Goal: Task Accomplishment & Management: Use online tool/utility

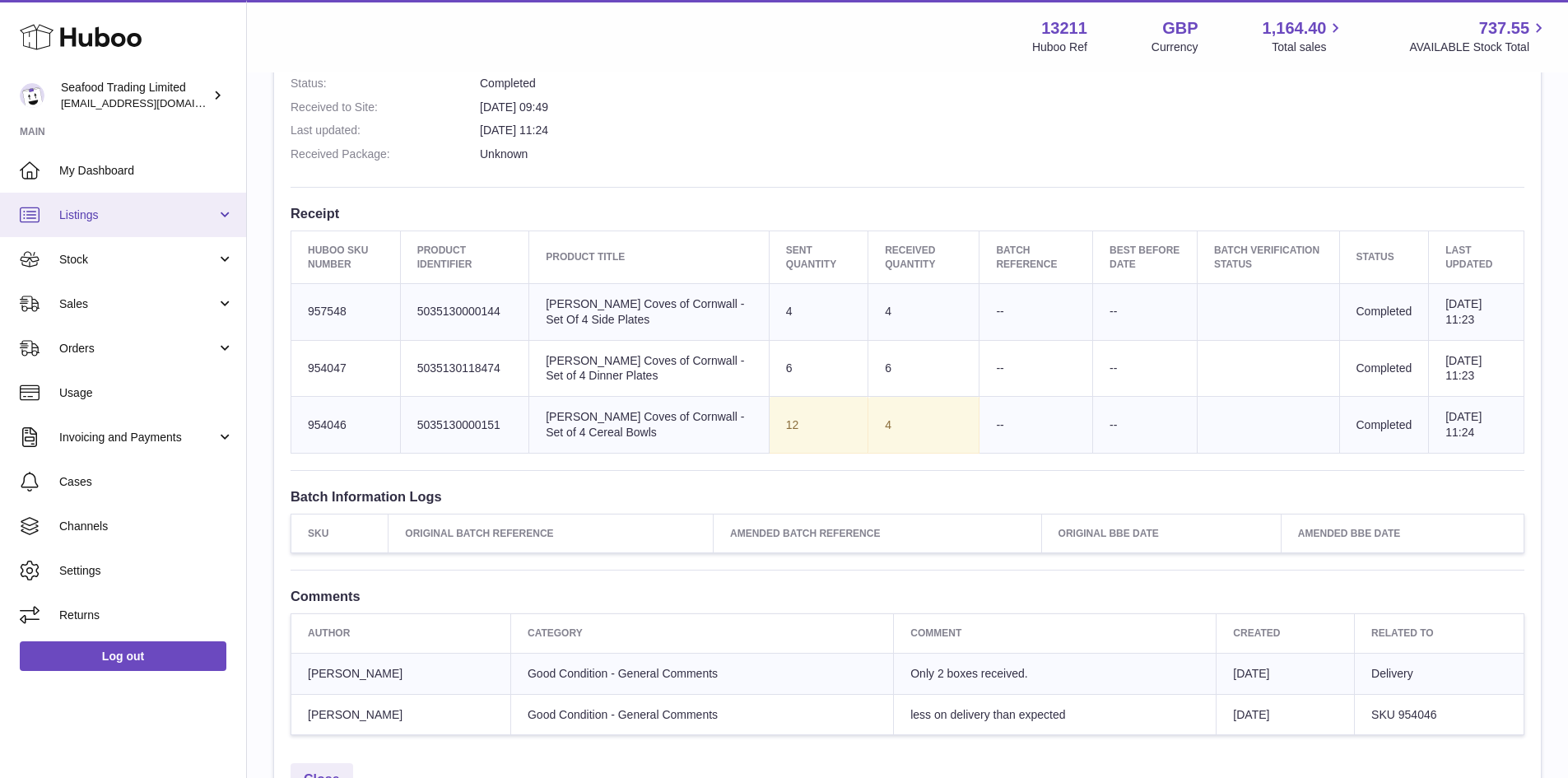
click at [78, 212] on span "Listings" at bounding box center [138, 215] width 157 height 16
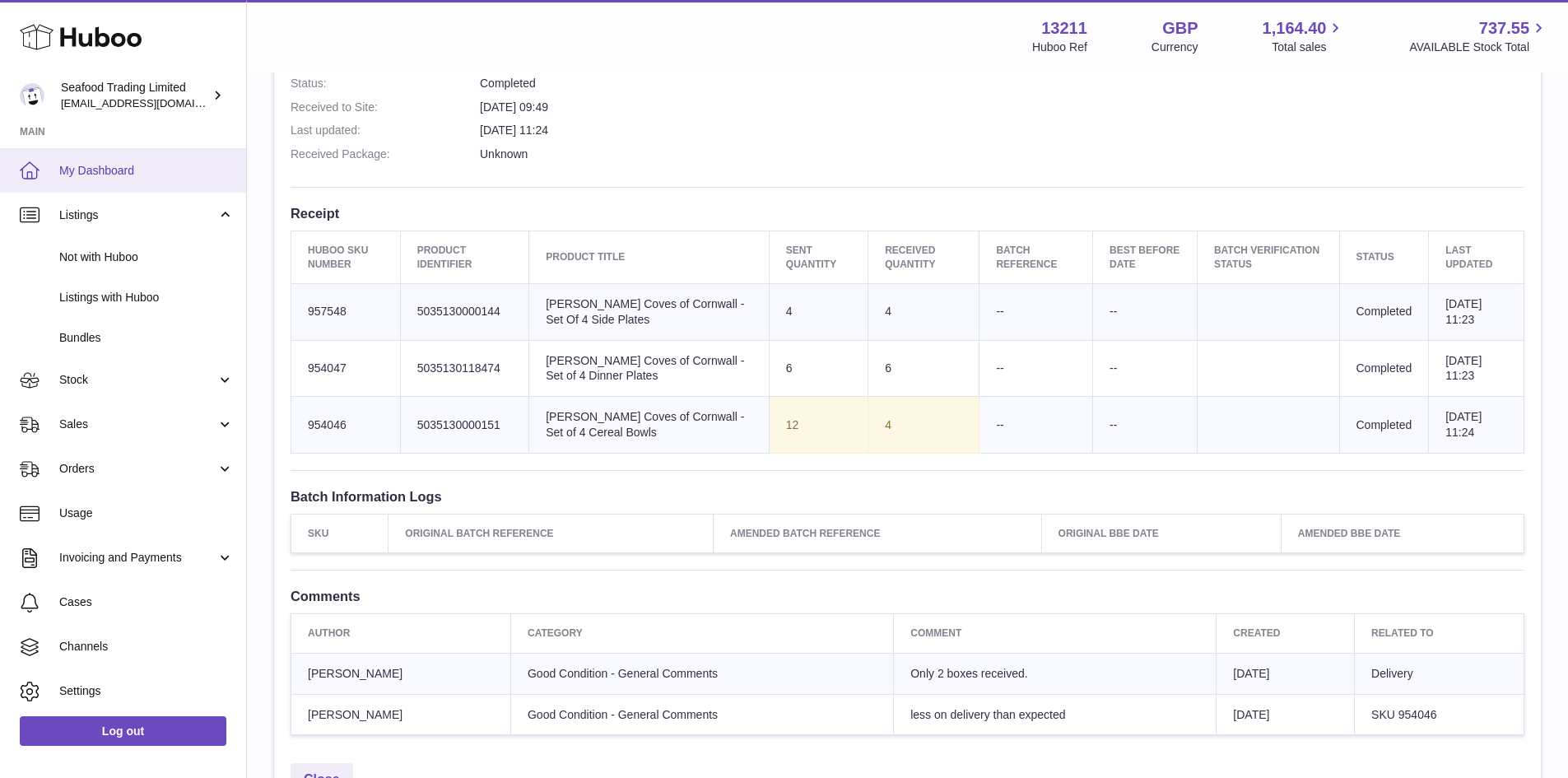
click at [110, 170] on span "My Dashboard" at bounding box center [146, 170] width 174 height 16
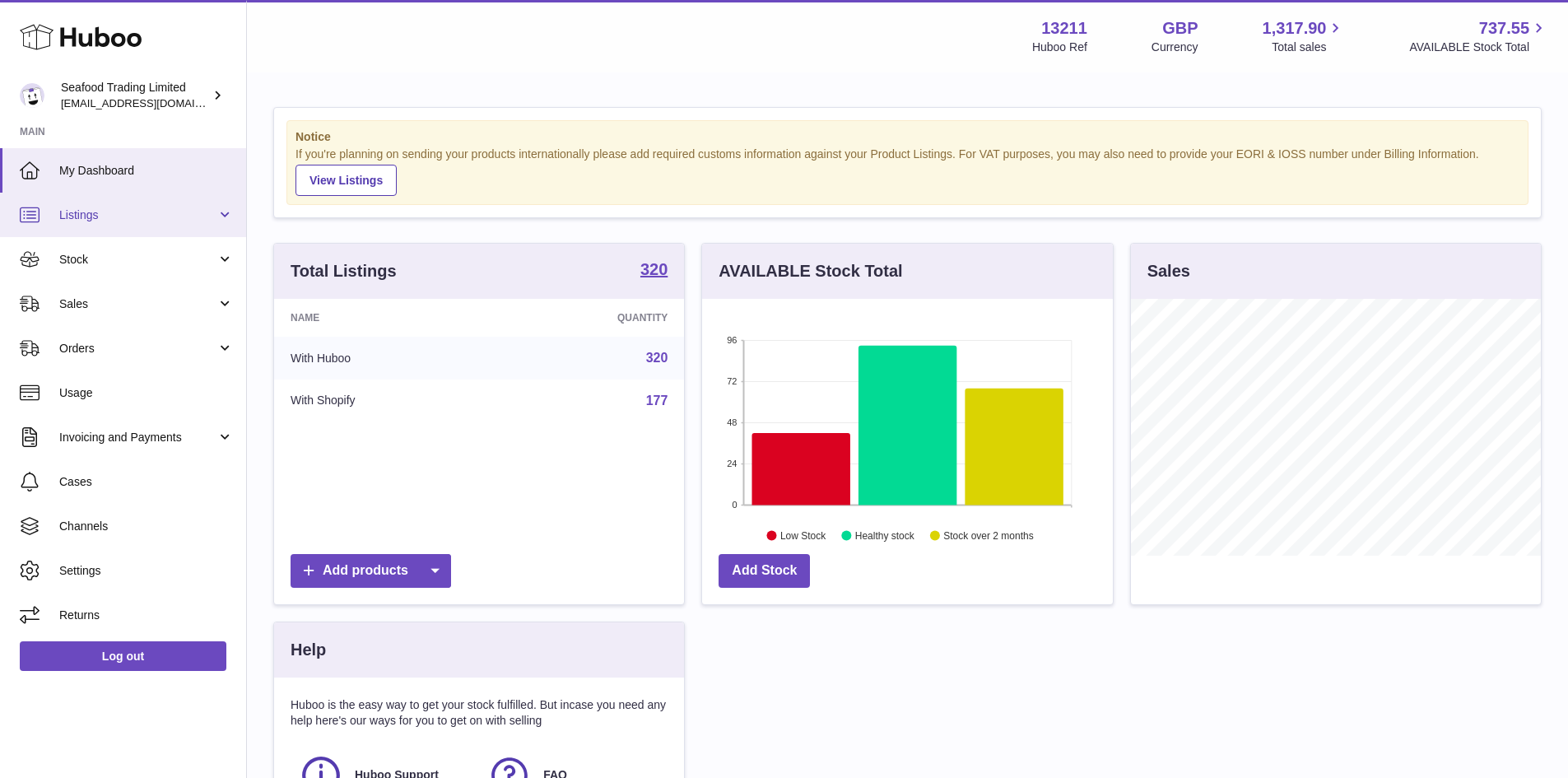
scroll to position [257, 410]
click at [116, 208] on span "Listings" at bounding box center [138, 215] width 157 height 16
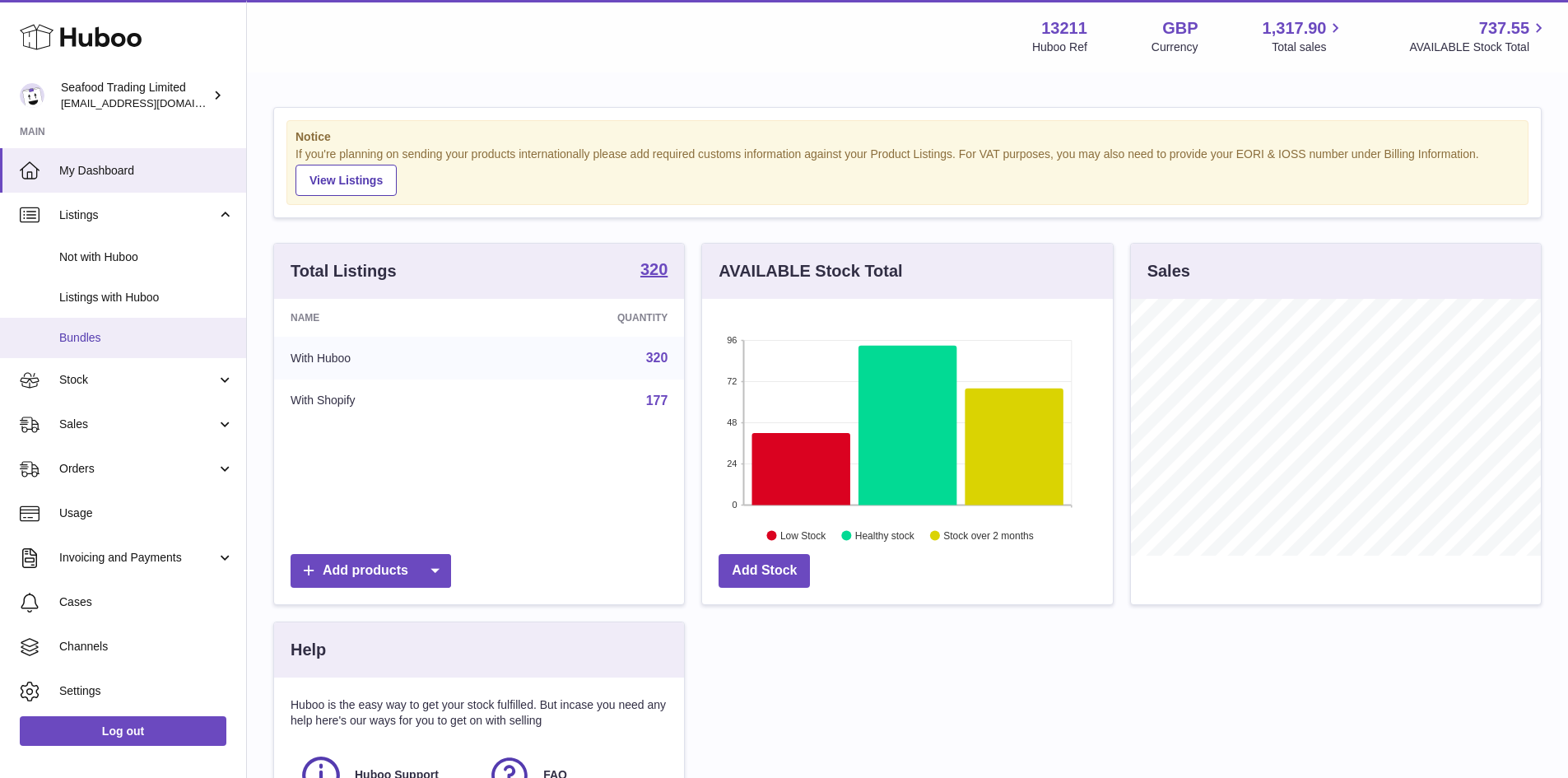
click at [102, 329] on link "Bundles" at bounding box center [123, 338] width 246 height 40
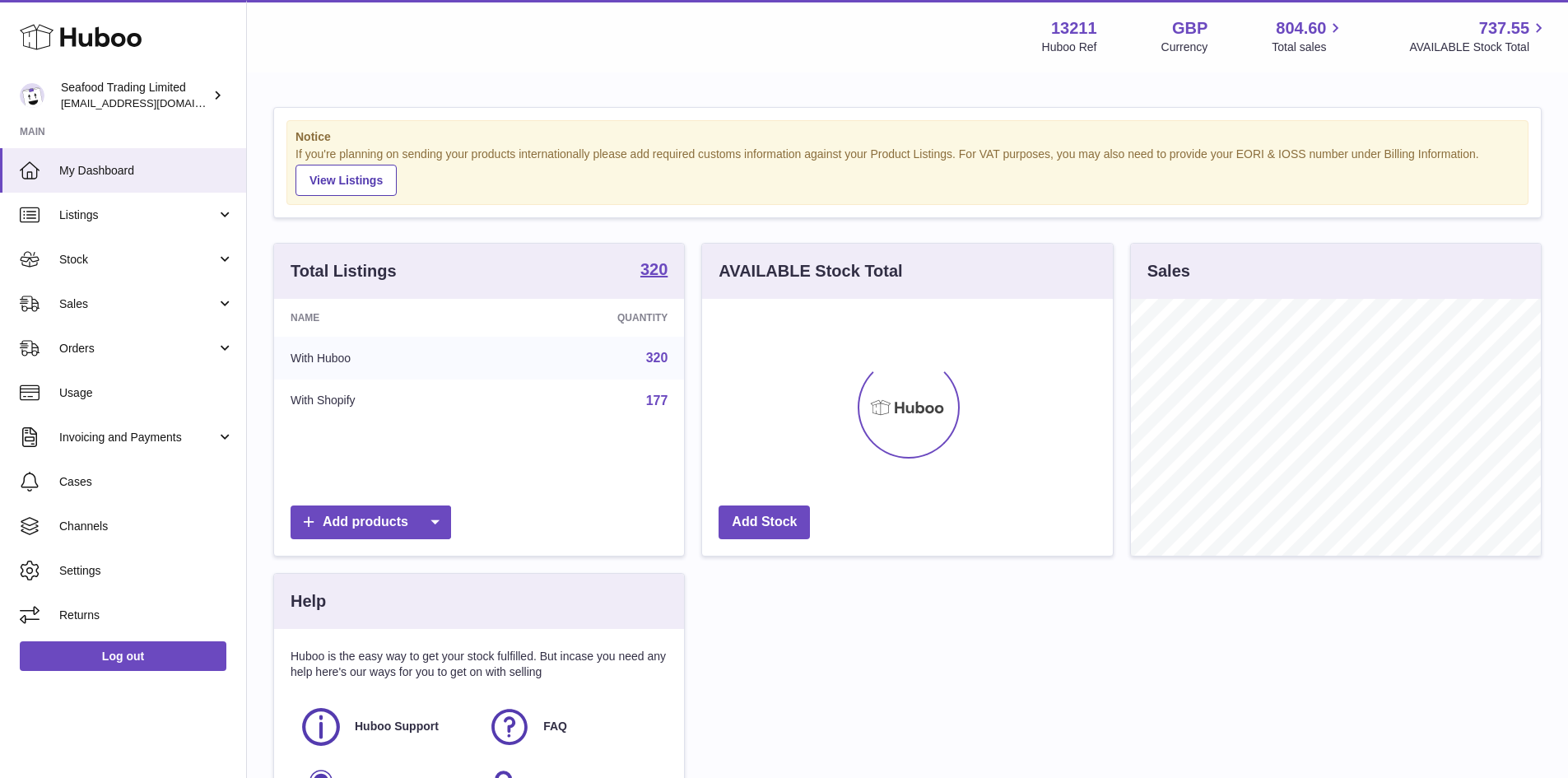
scroll to position [257, 410]
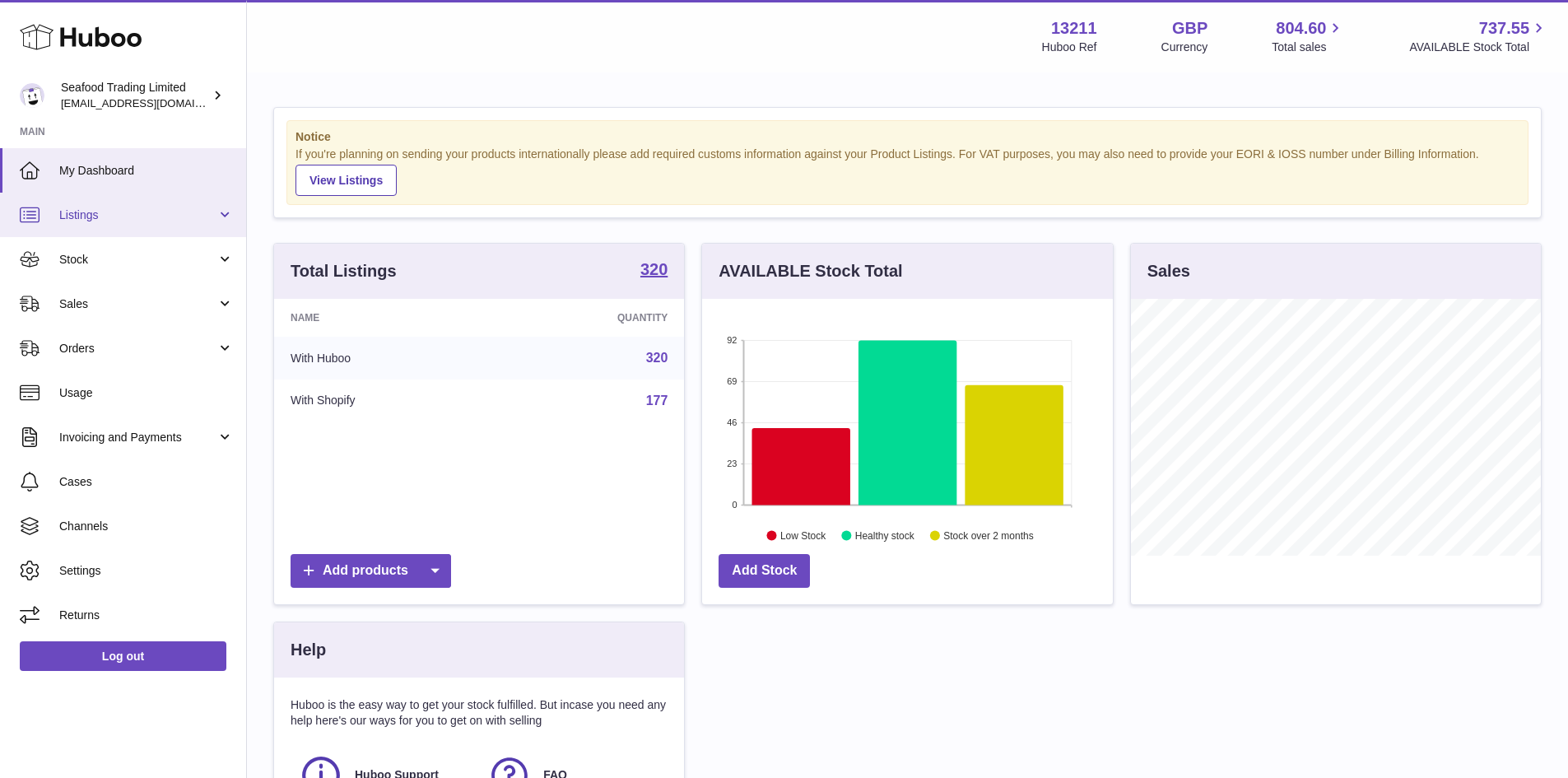
click at [111, 217] on span "Listings" at bounding box center [138, 215] width 157 height 16
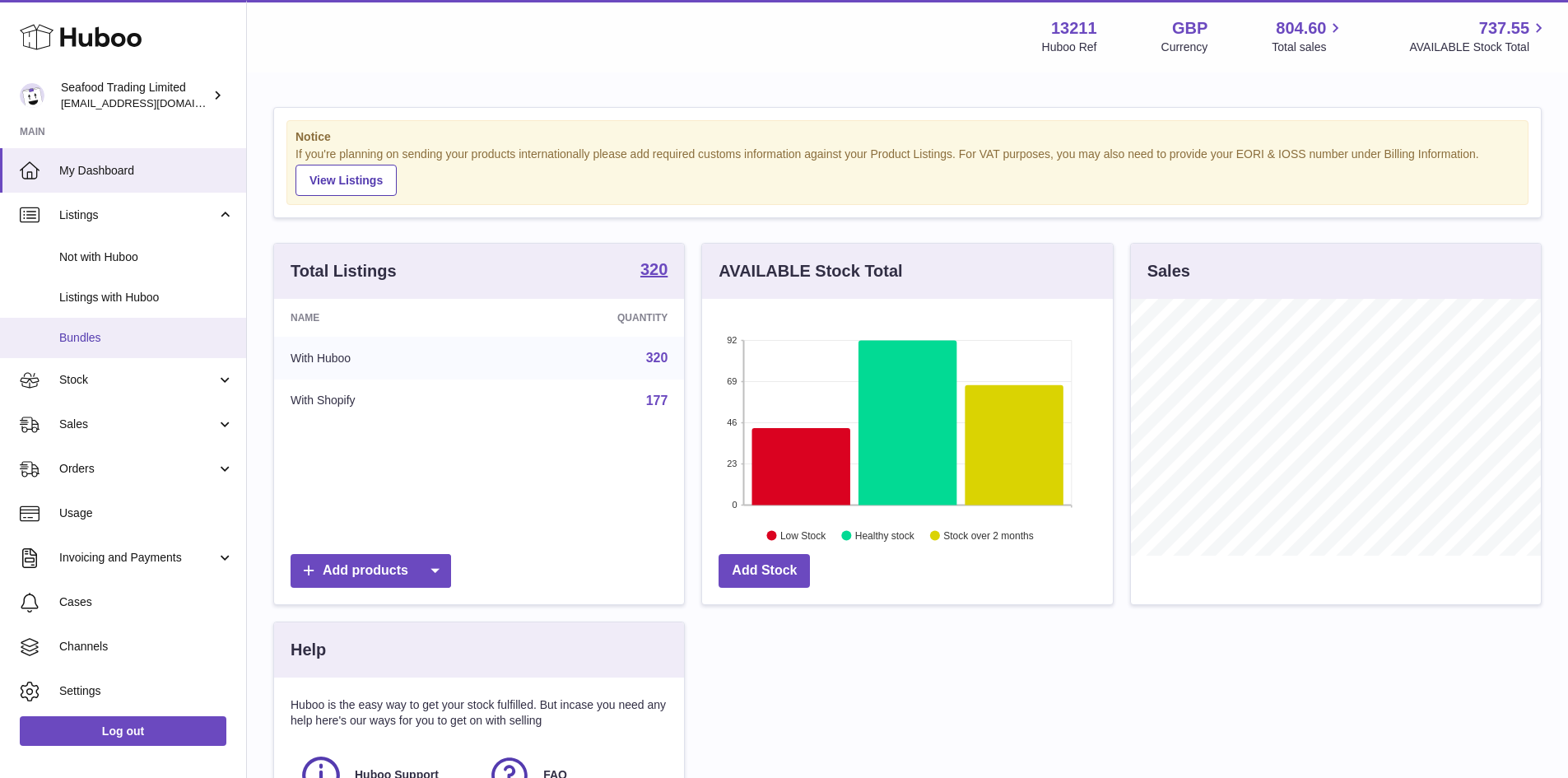
click at [95, 334] on span "Bundles" at bounding box center [146, 338] width 174 height 16
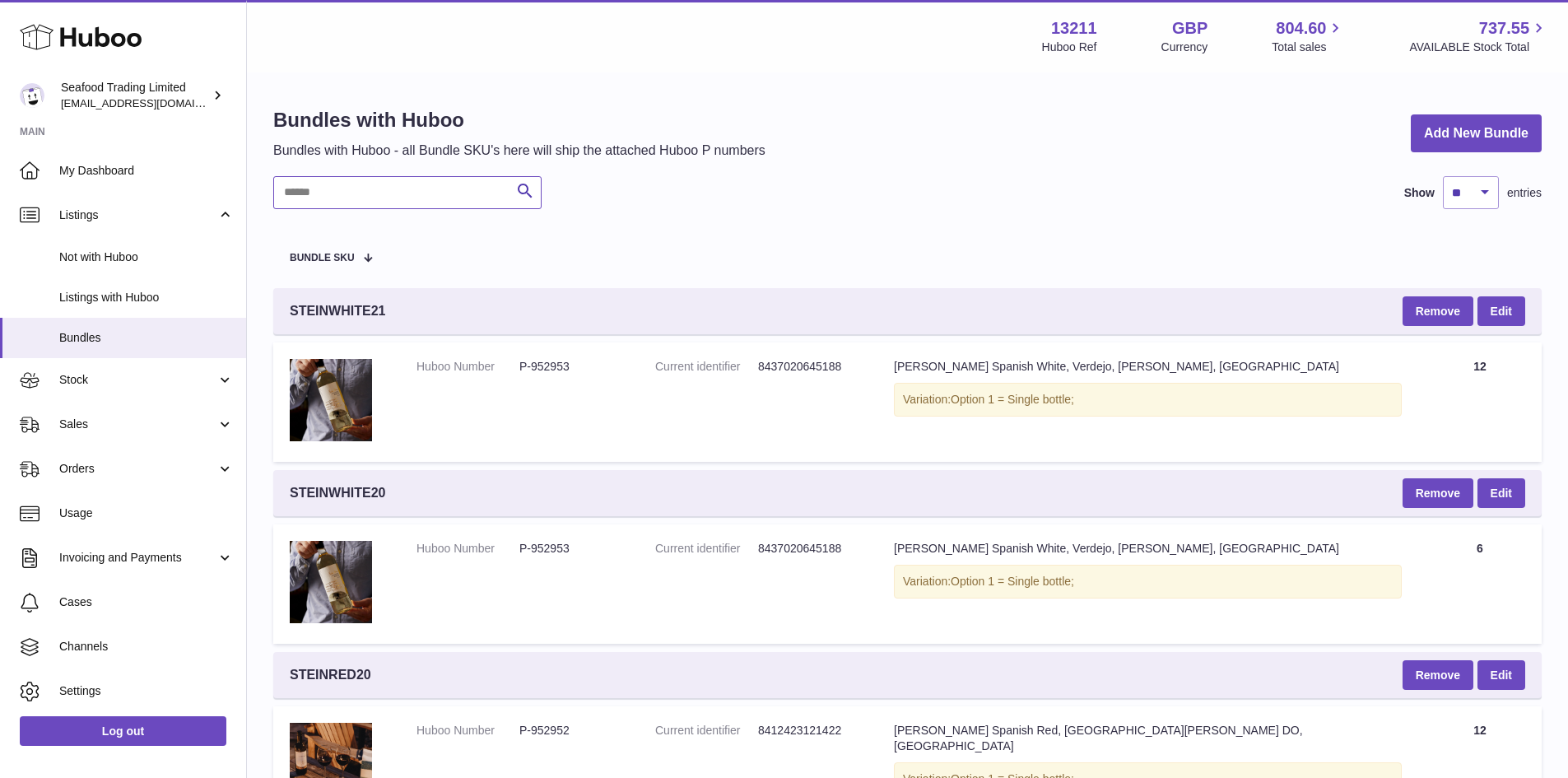
click at [353, 187] on input "text" at bounding box center [407, 192] width 268 height 33
paste input "**********"
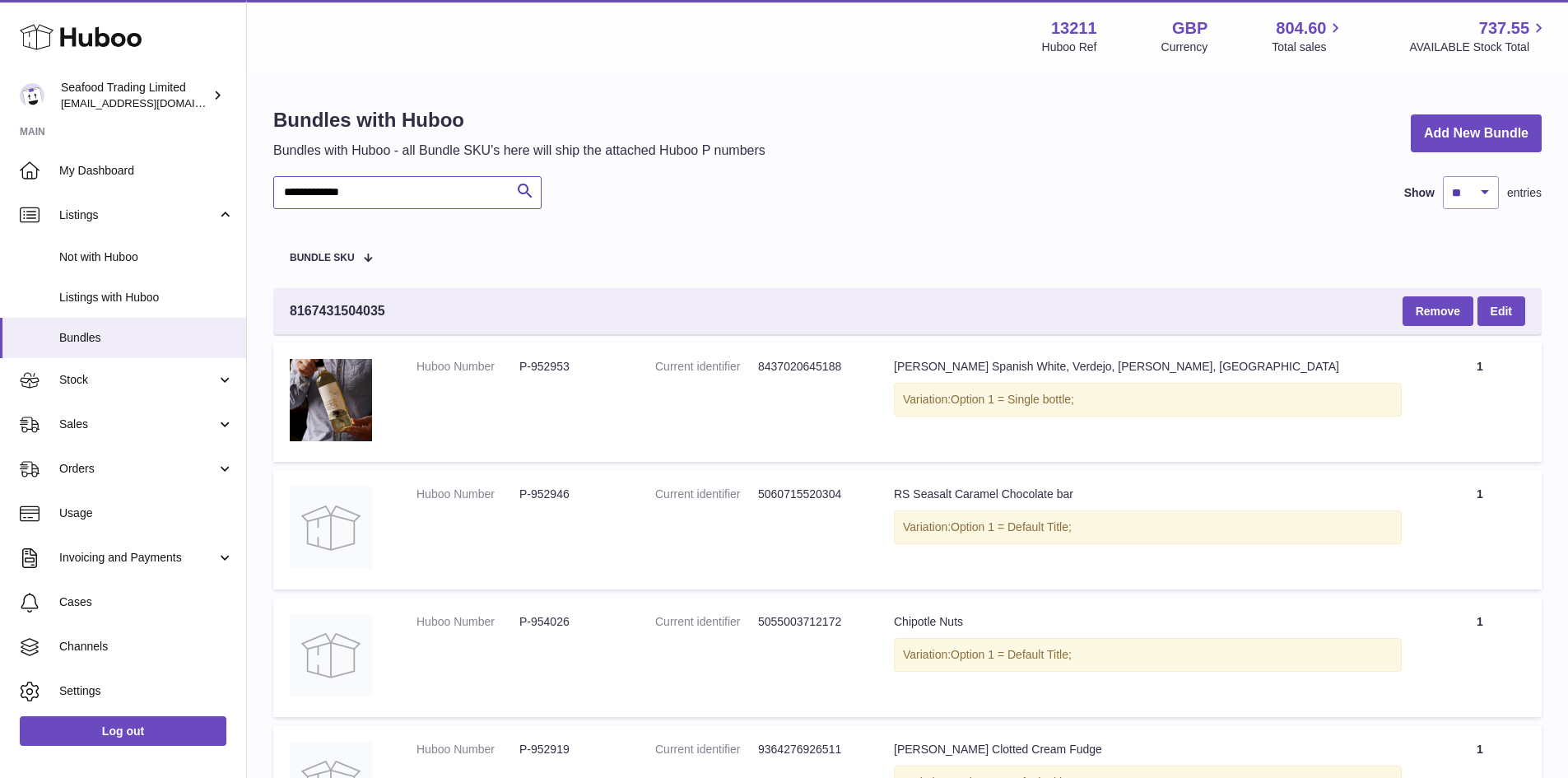
type input "**********"
click at [283, 176] on input "**********" at bounding box center [407, 192] width 268 height 33
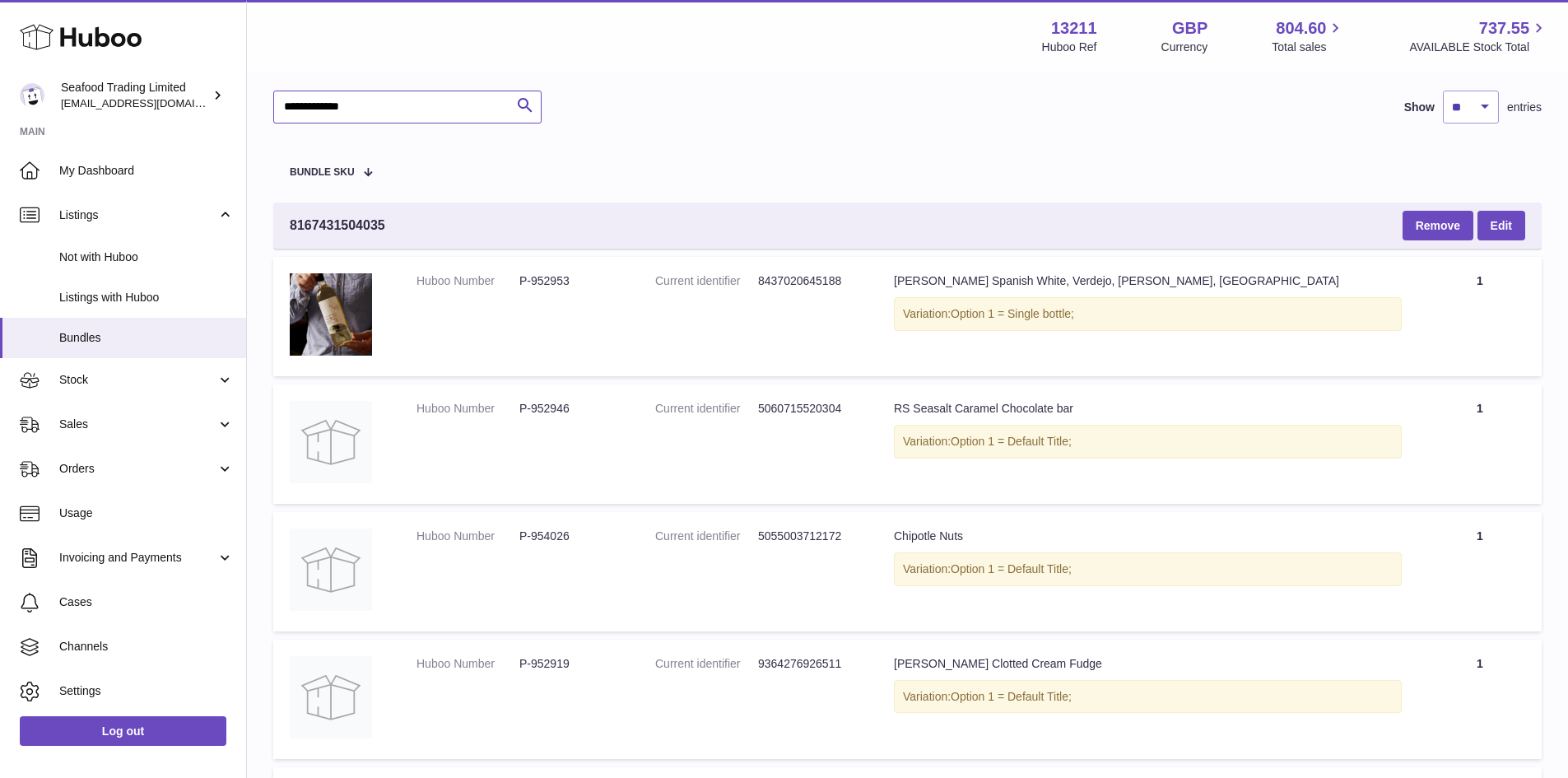
scroll to position [164, 0]
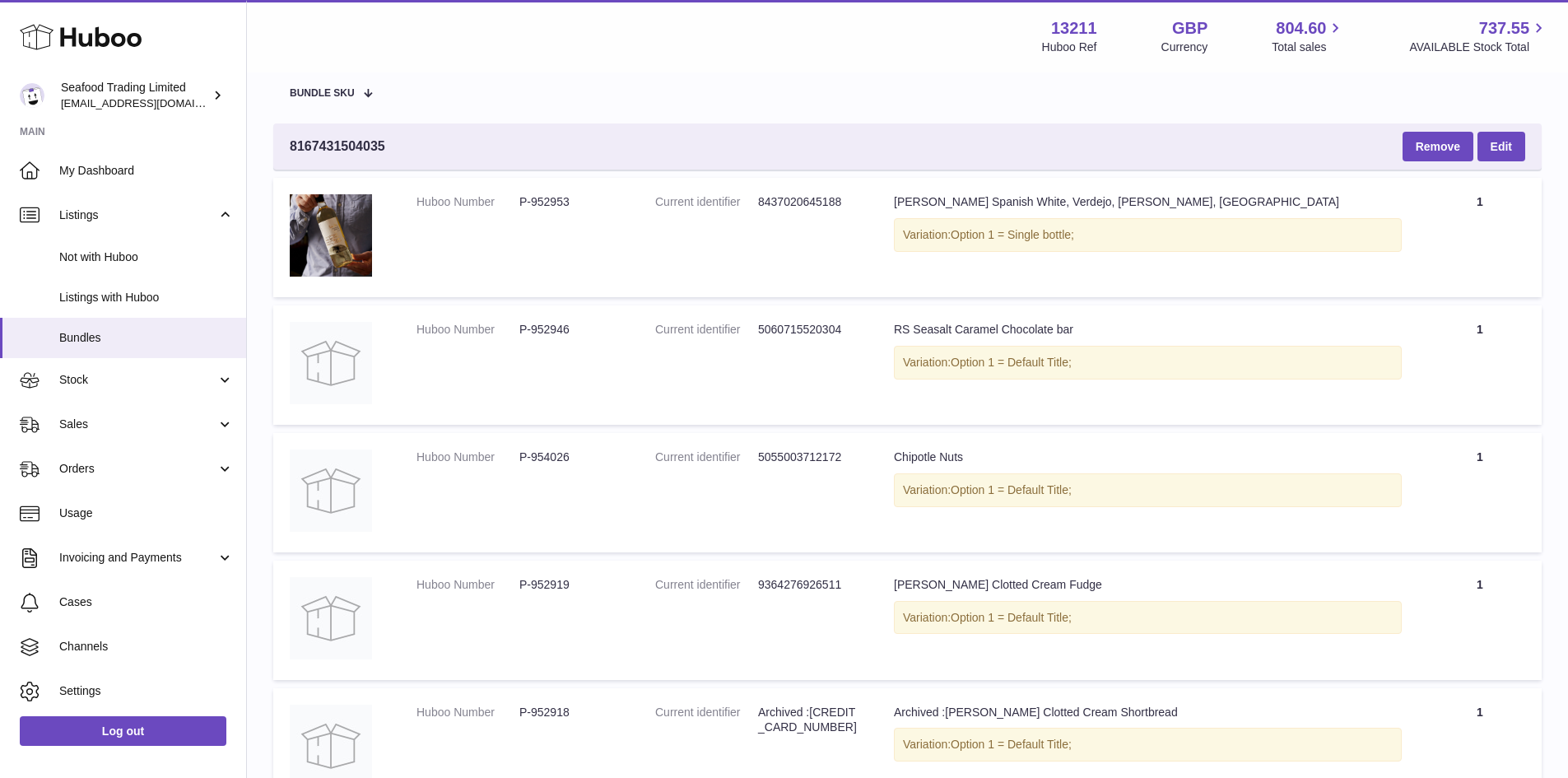
click at [541, 198] on dd "P-952953" at bounding box center [571, 202] width 103 height 16
copy dd "952953"
click at [559, 329] on dd "P-952946" at bounding box center [571, 330] width 103 height 16
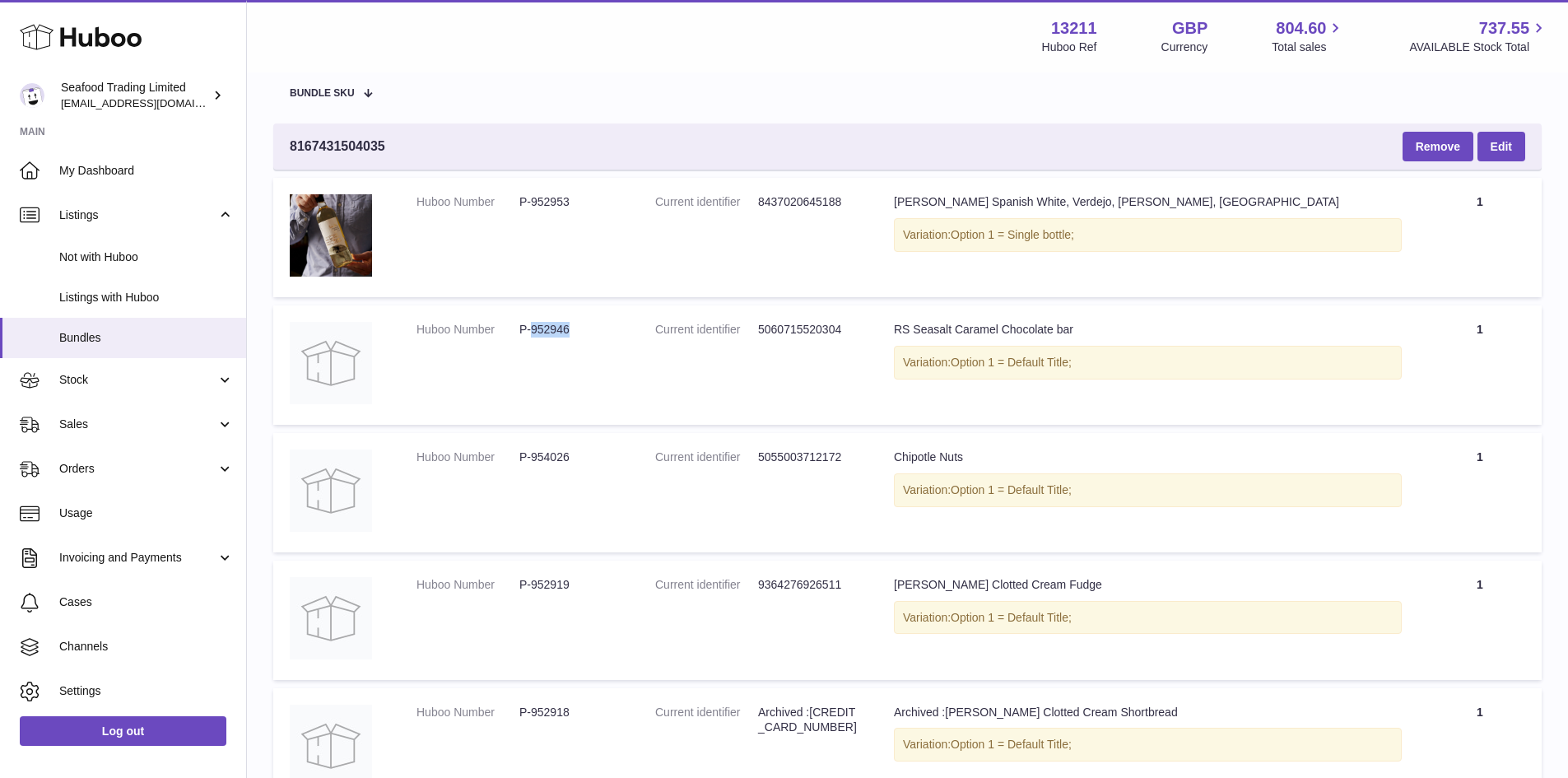
copy dd "952946"
click at [548, 461] on dd "P-954026" at bounding box center [571, 457] width 103 height 16
copy dd "954026"
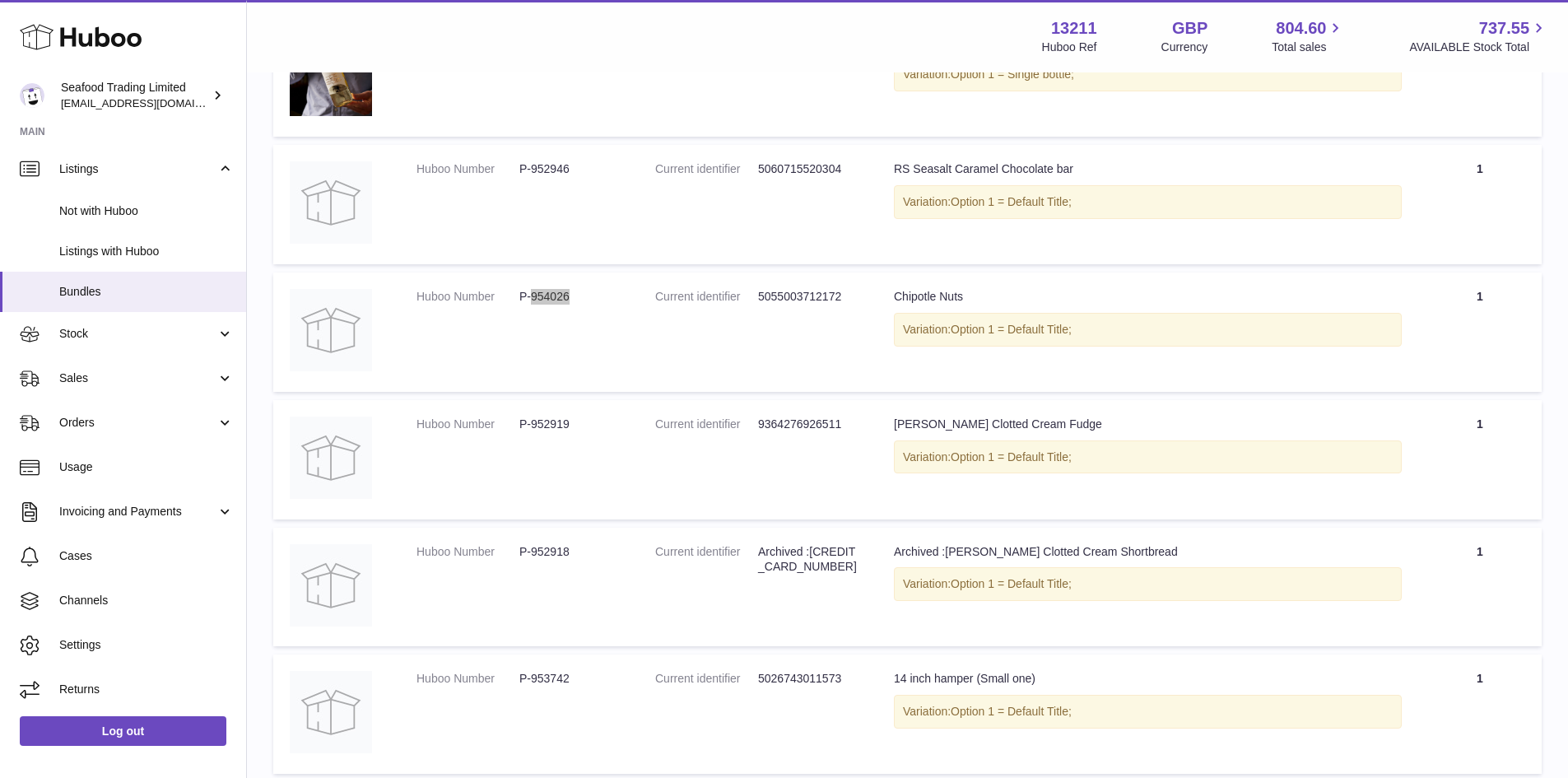
scroll to position [330, 0]
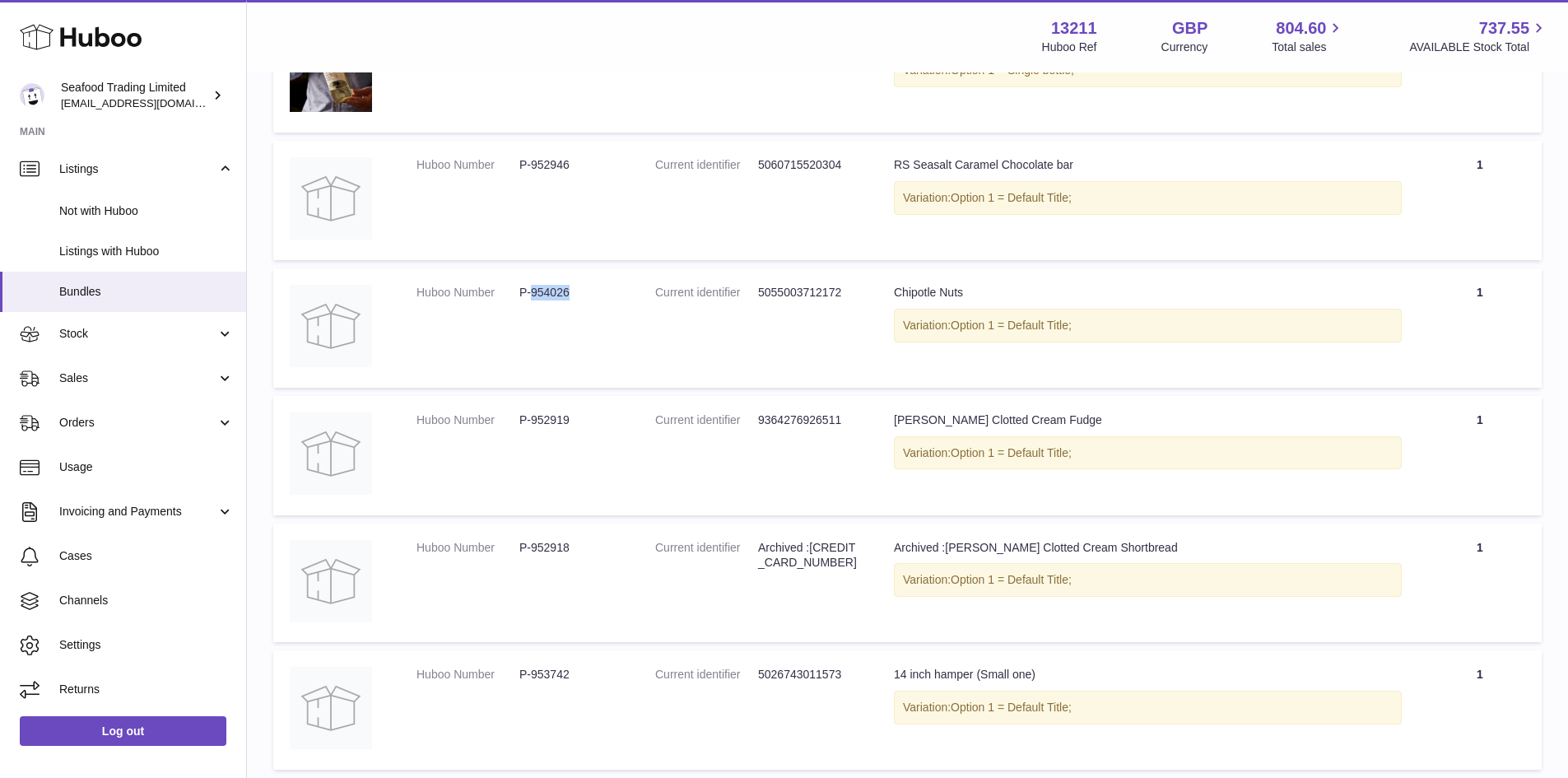
click at [555, 420] on dd "P-952919" at bounding box center [571, 420] width 103 height 16
copy dd "952919"
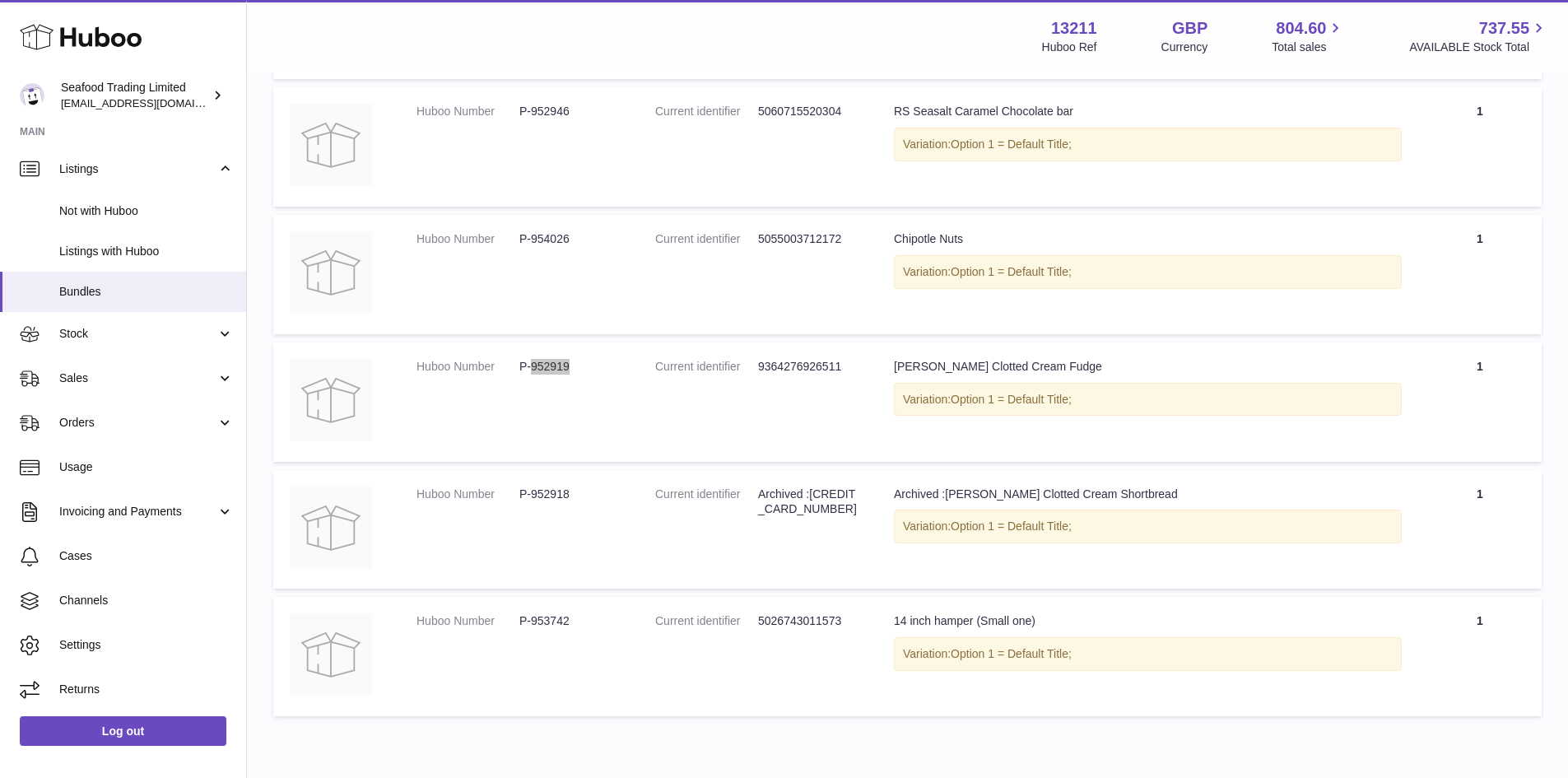
scroll to position [411, 0]
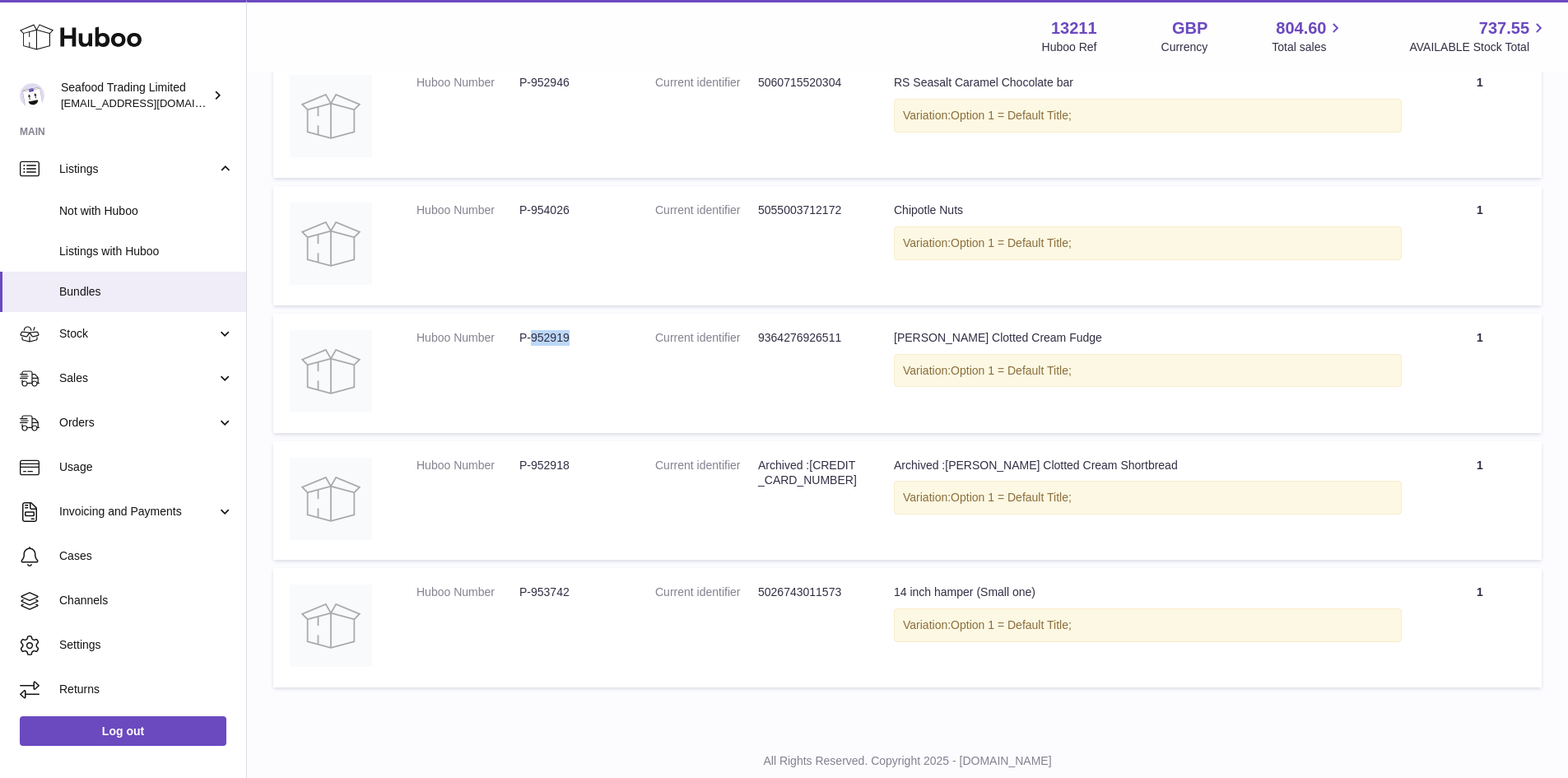
click at [533, 587] on dd "P-953742" at bounding box center [571, 592] width 103 height 16
copy dd "953742"
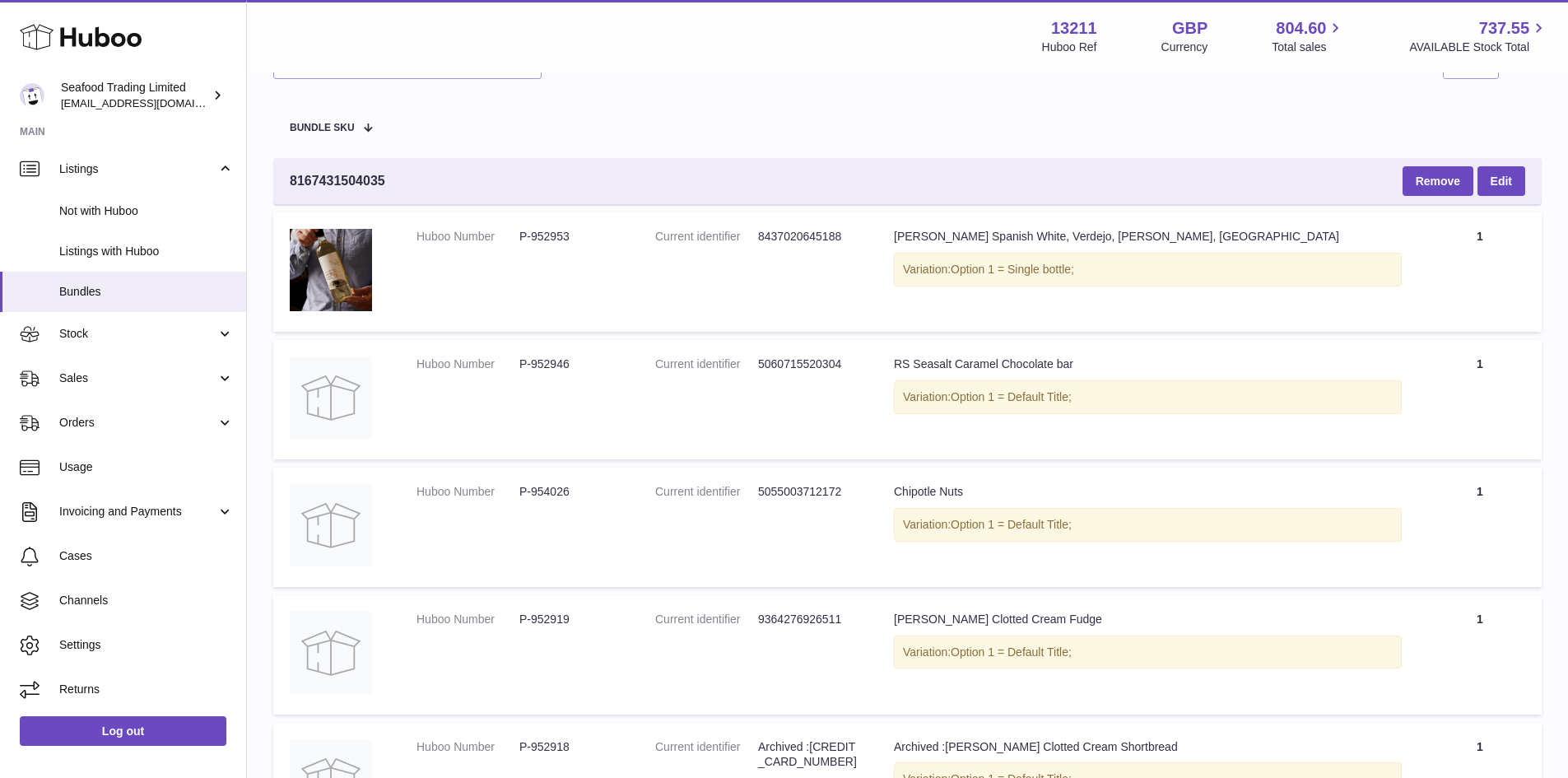
scroll to position [48, 0]
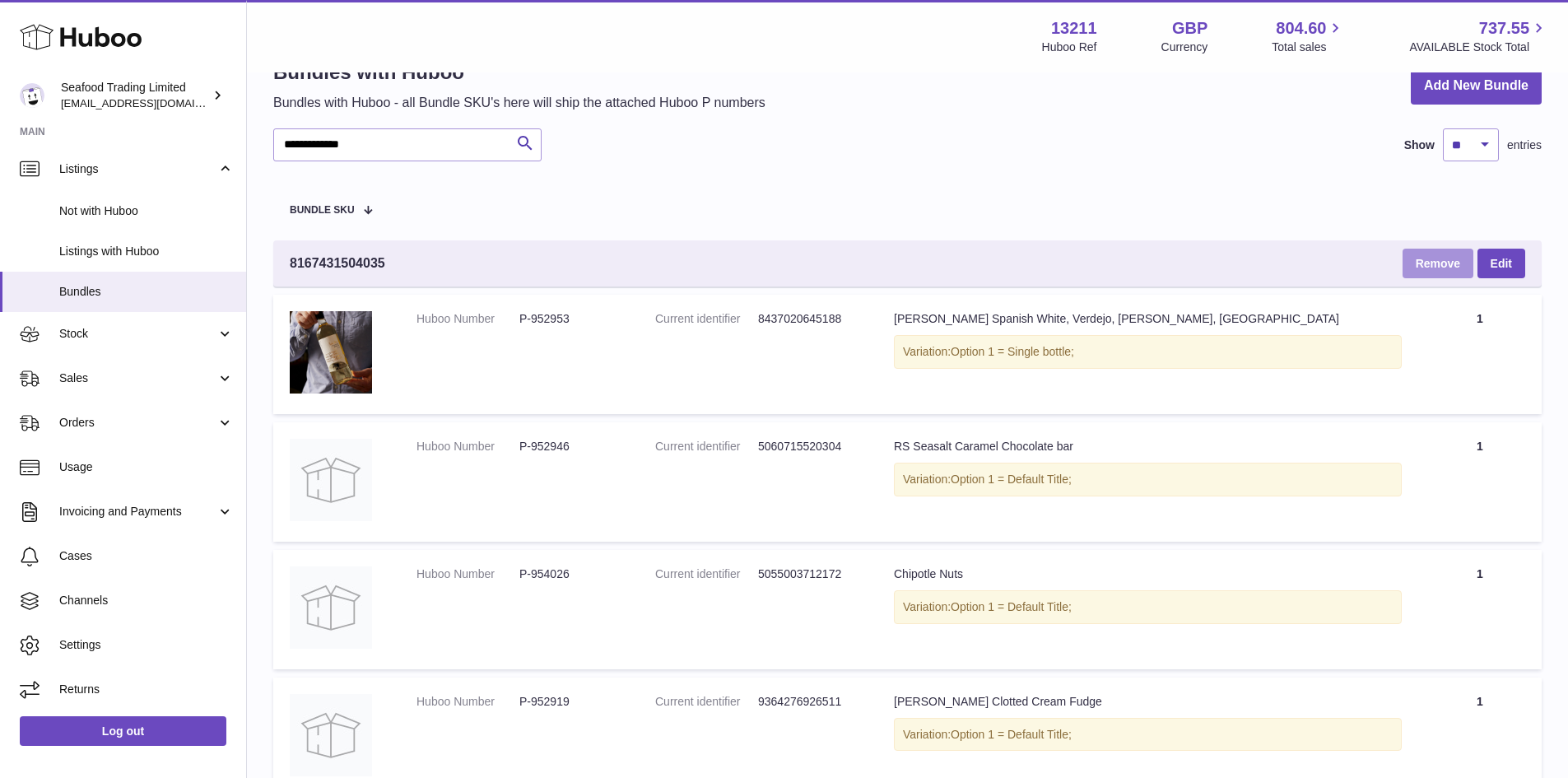
click at [1419, 268] on button "Remove" at bounding box center [1438, 263] width 71 height 30
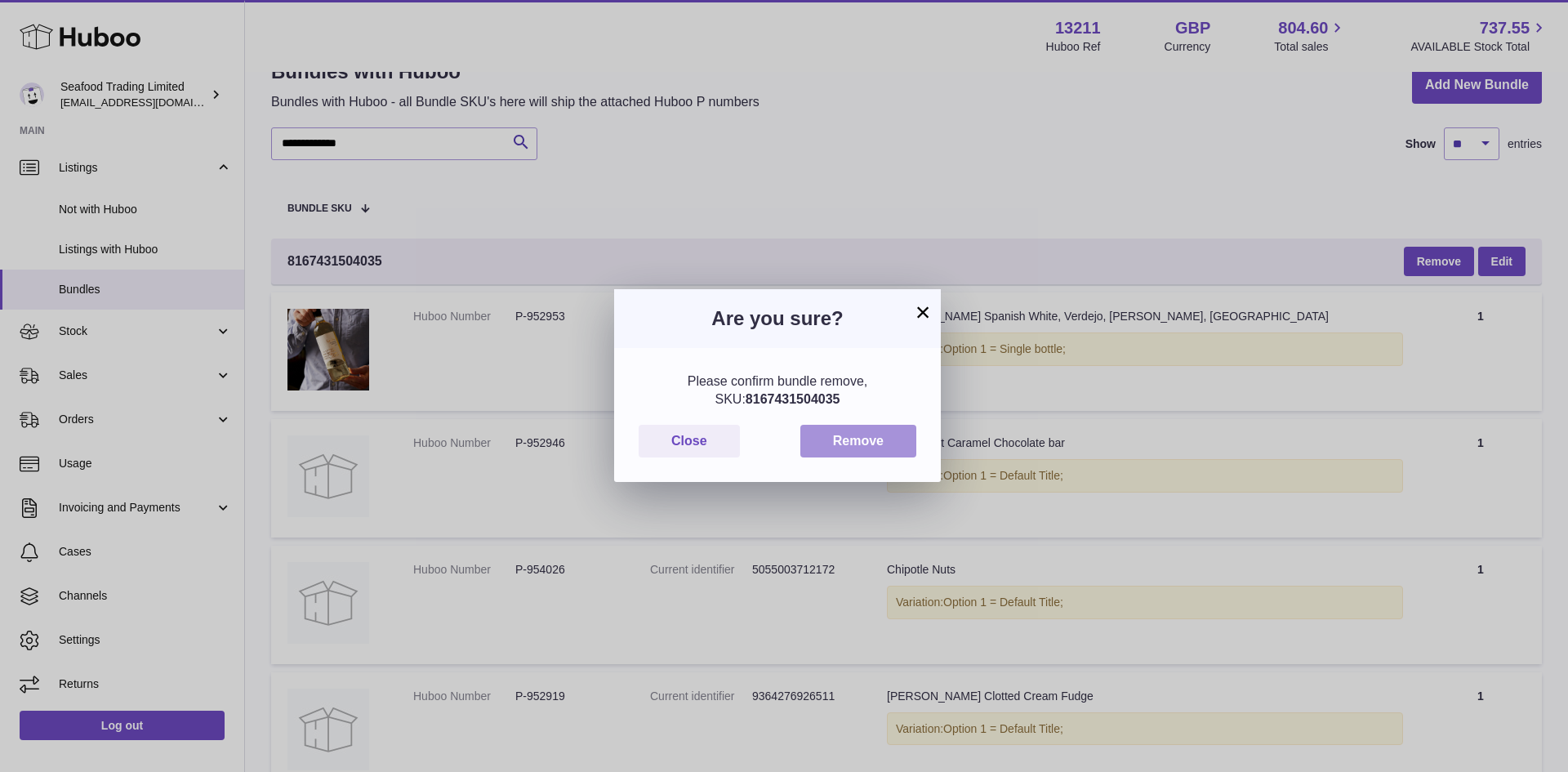
click at [851, 438] on button "Remove" at bounding box center [859, 441] width 116 height 34
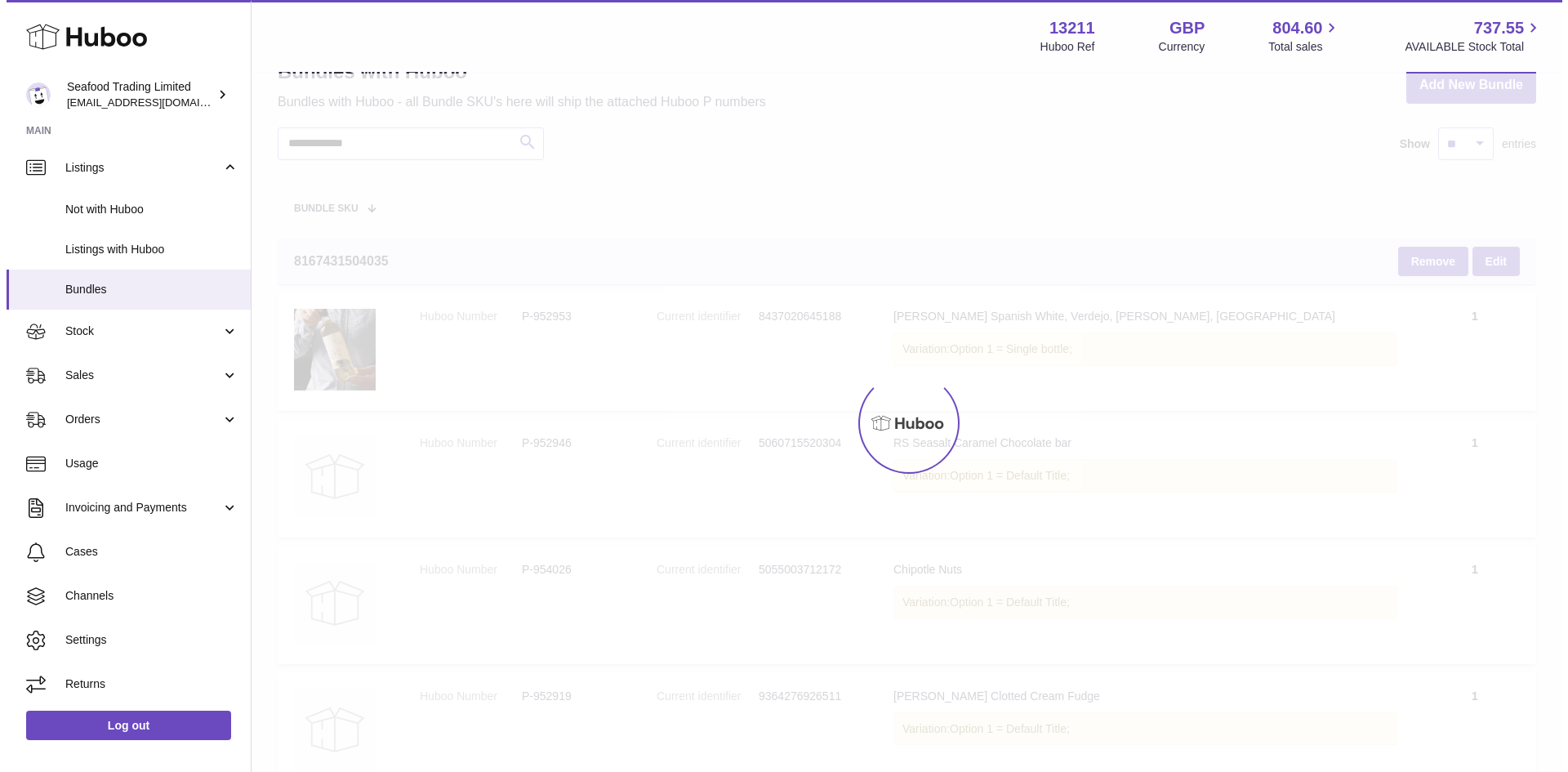
scroll to position [0, 0]
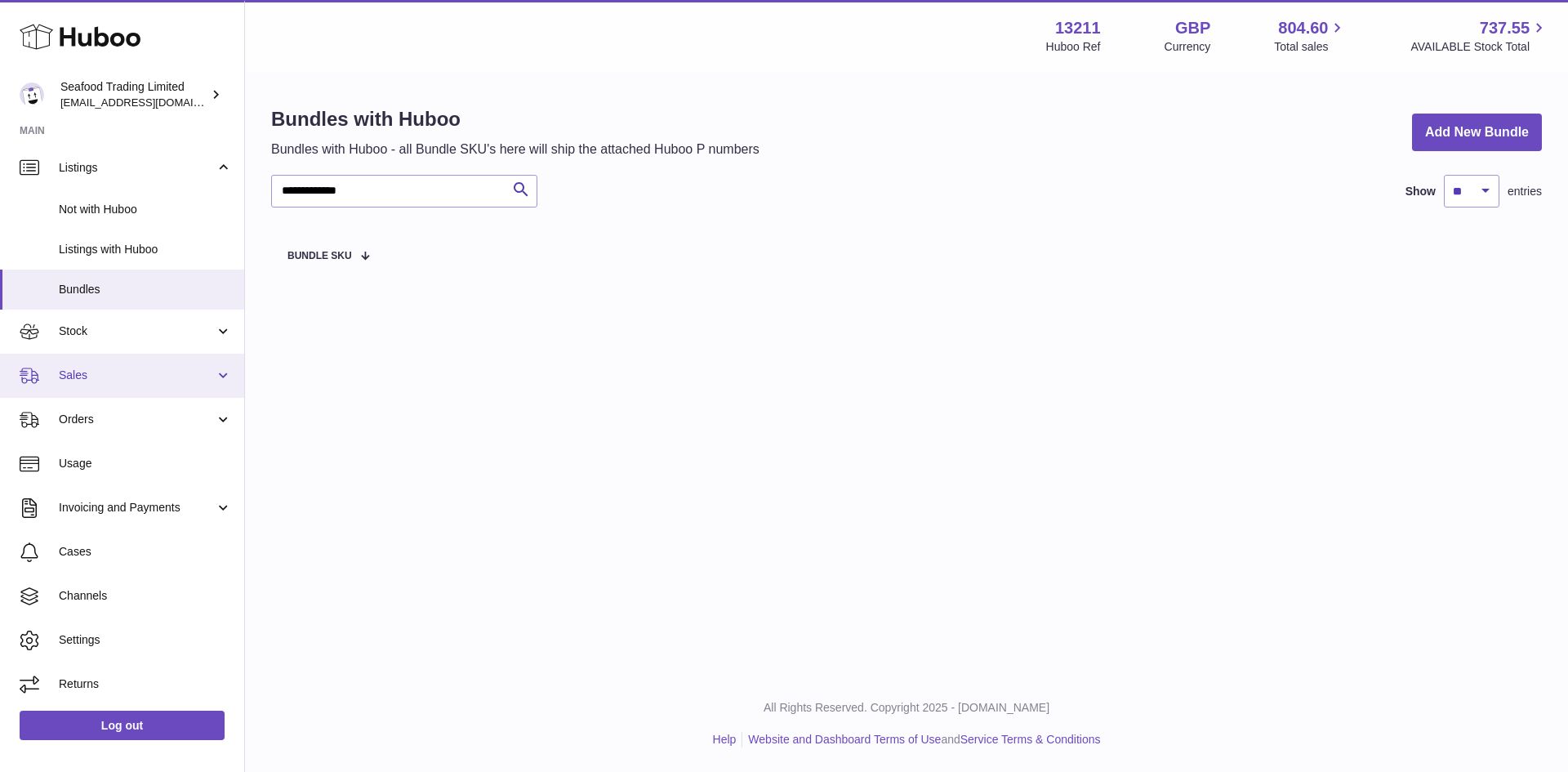
click at [76, 375] on span "Sales" at bounding box center [137, 375] width 156 height 16
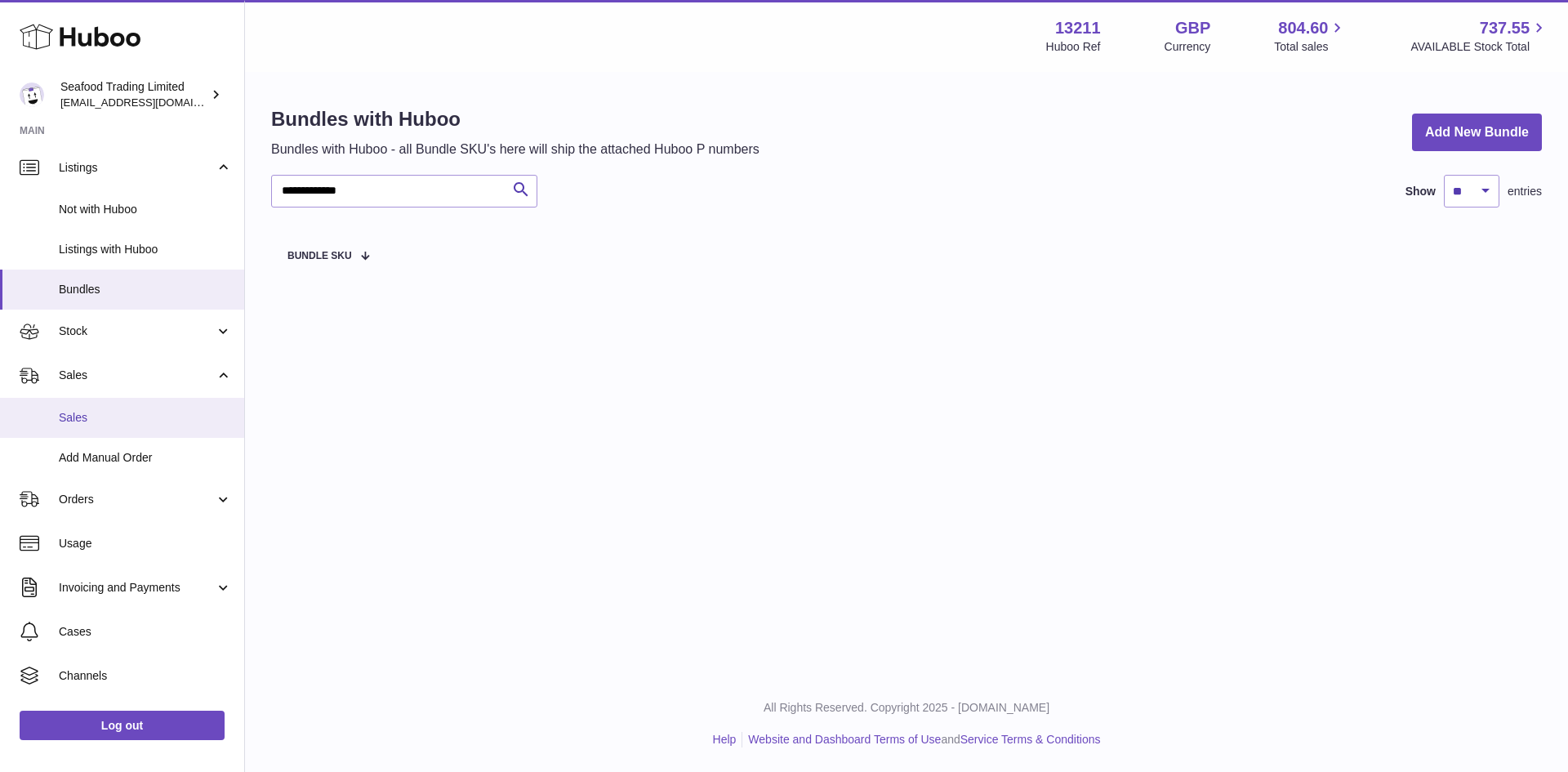
click at [84, 411] on span "Sales" at bounding box center [145, 417] width 173 height 16
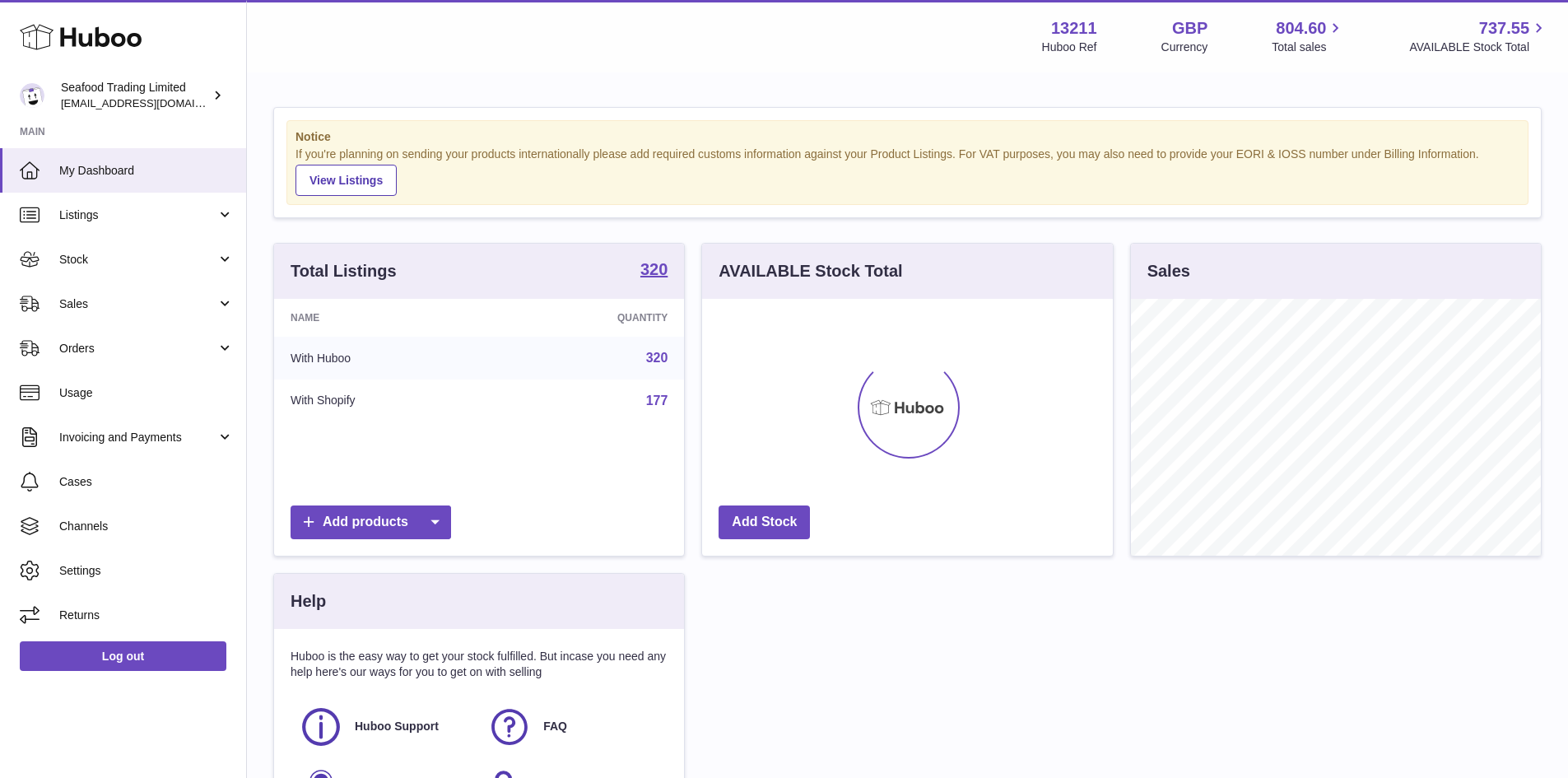
scroll to position [257, 410]
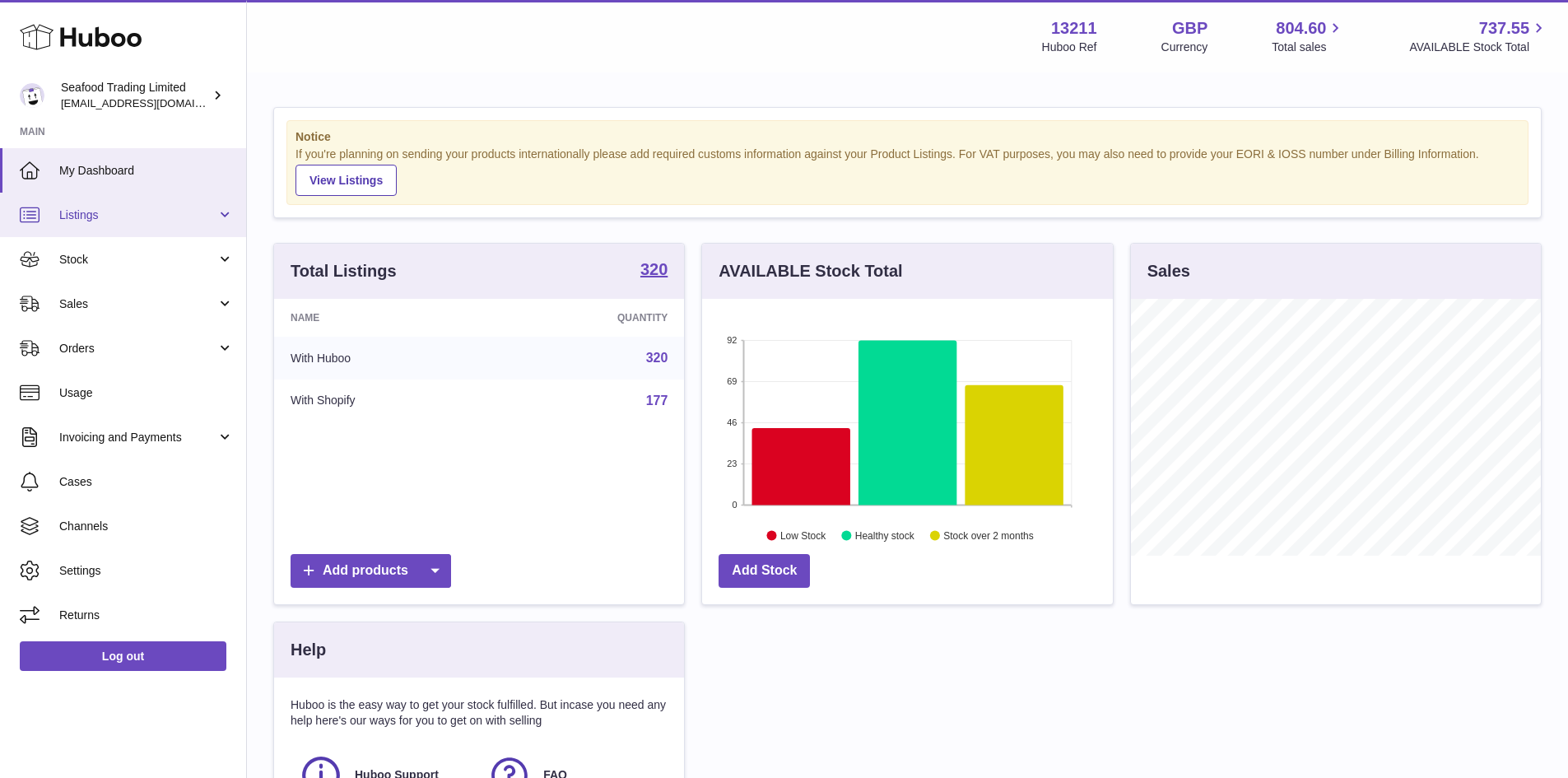
click at [126, 231] on link "Listings" at bounding box center [123, 215] width 246 height 45
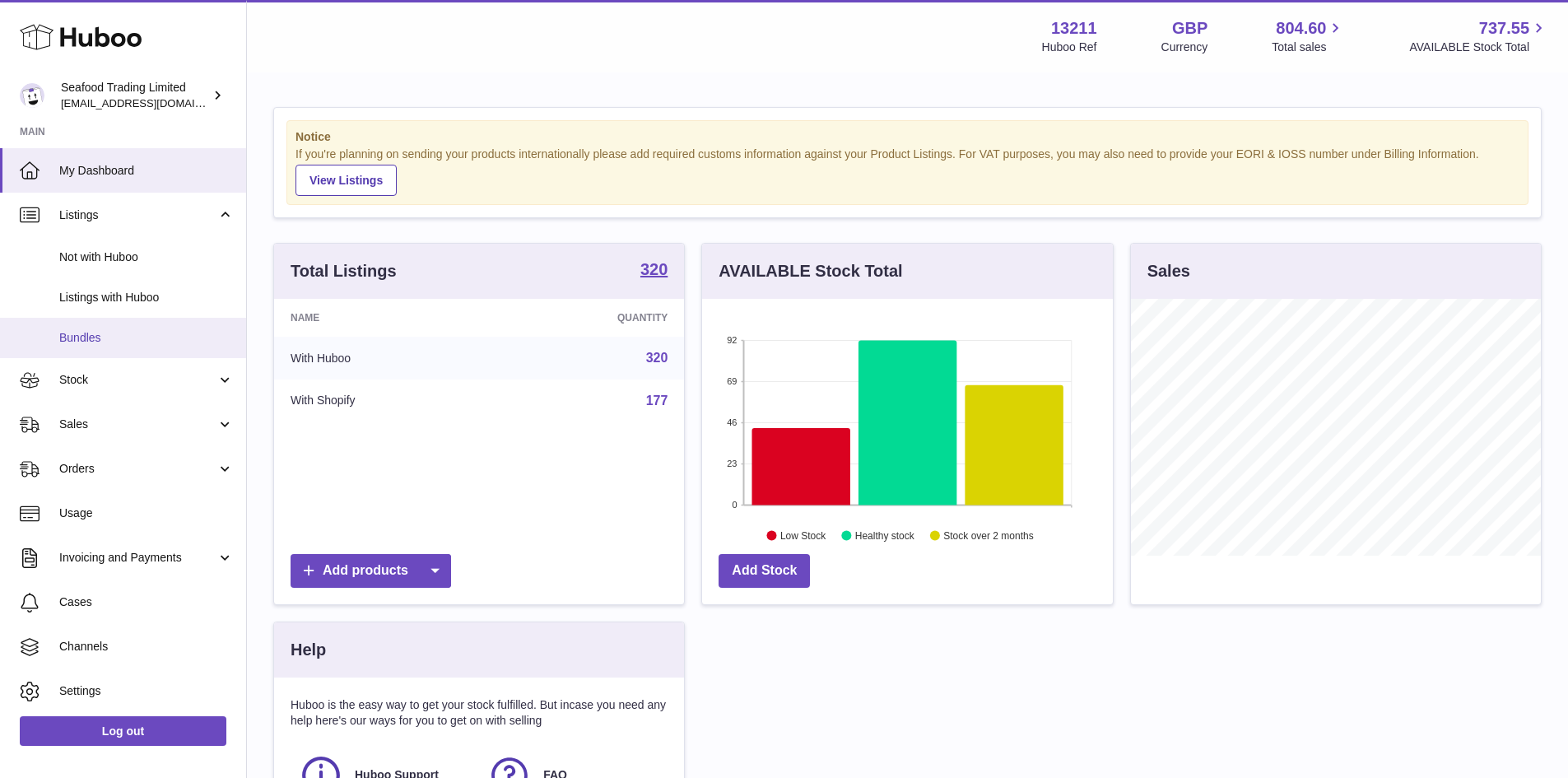
click at [107, 330] on span "Bundles" at bounding box center [146, 338] width 174 height 16
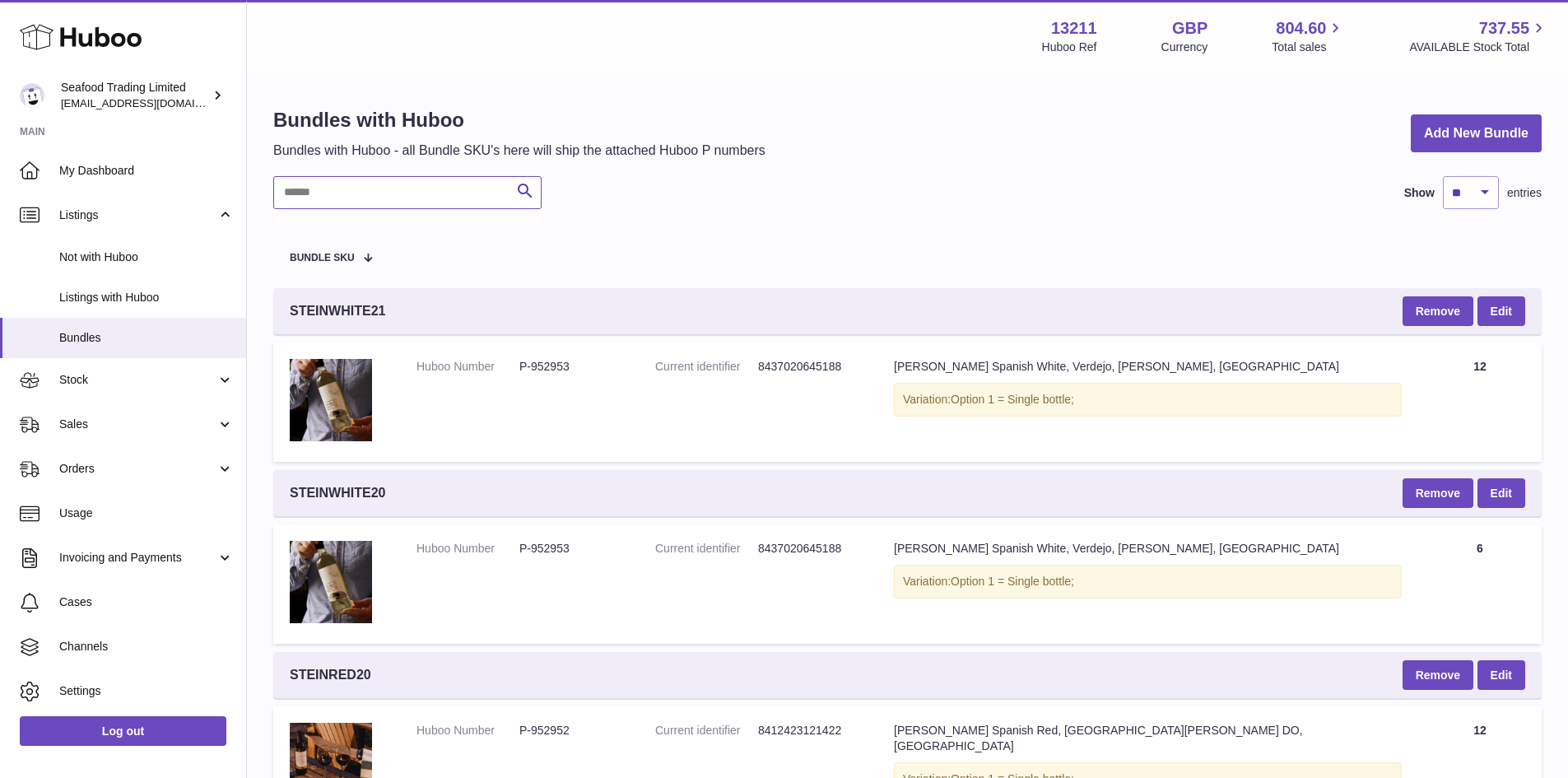
click at [450, 192] on input "text" at bounding box center [407, 192] width 268 height 33
paste input "**********"
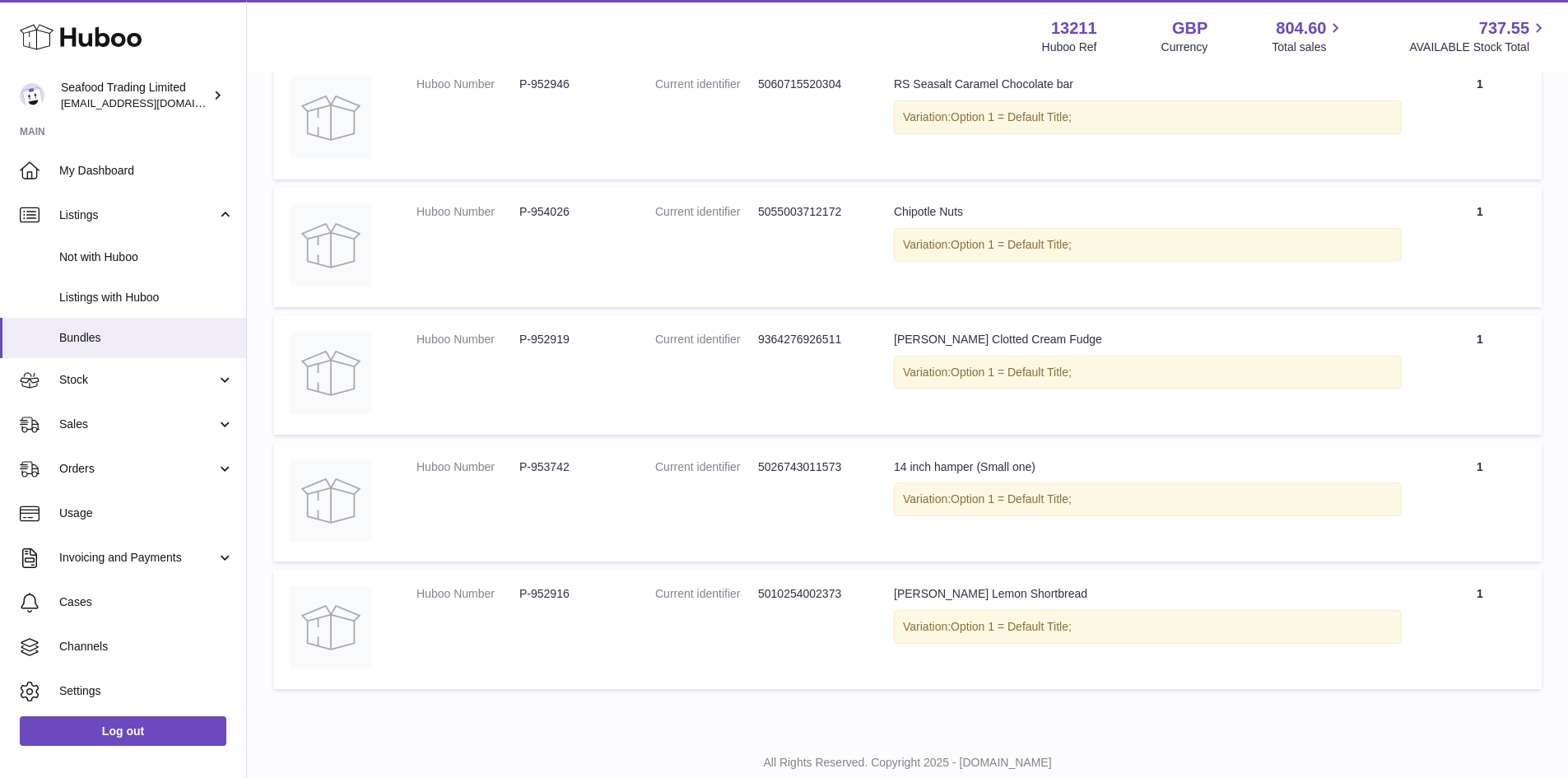
scroll to position [411, 0]
type input "**********"
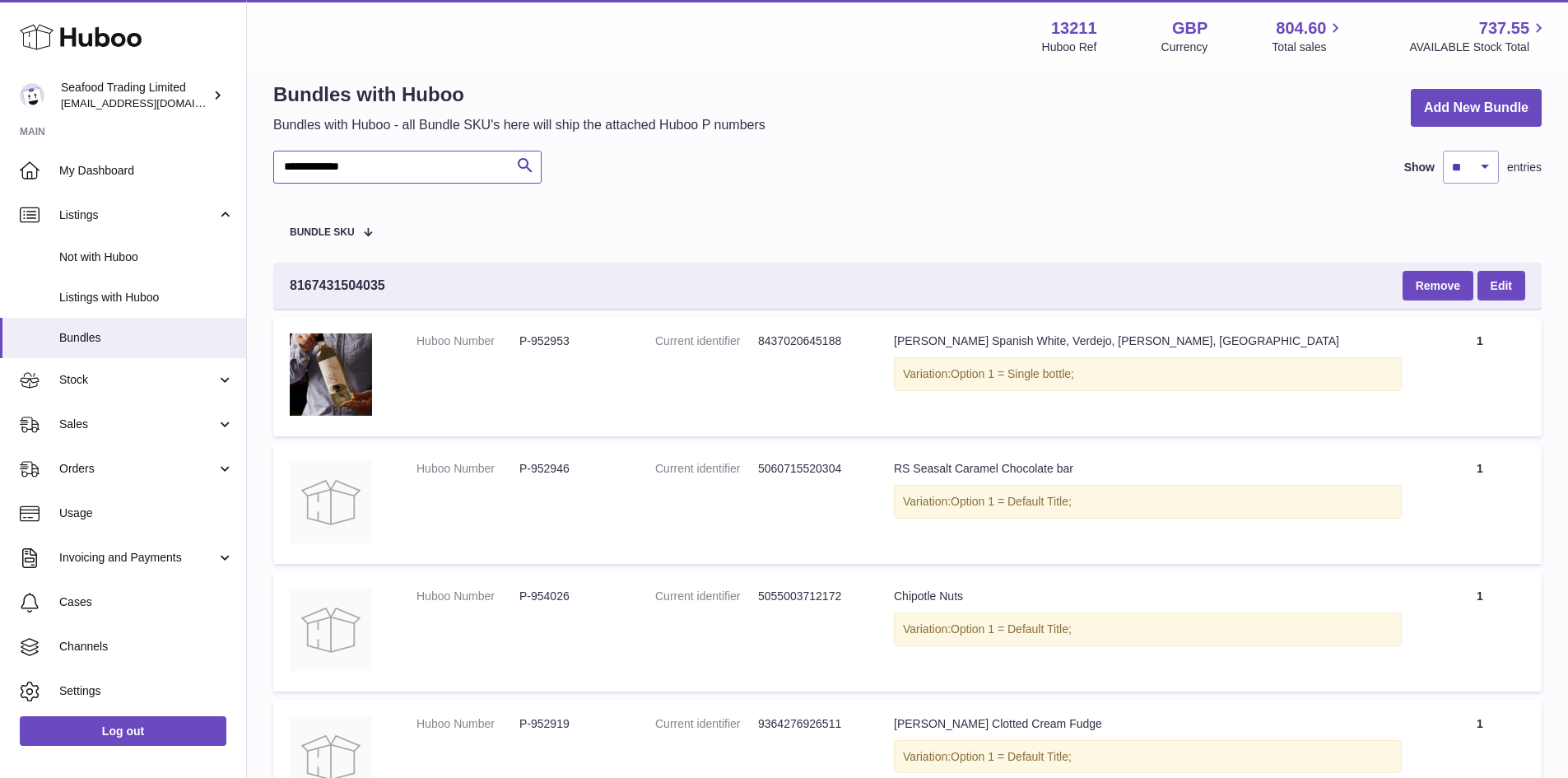
scroll to position [0, 0]
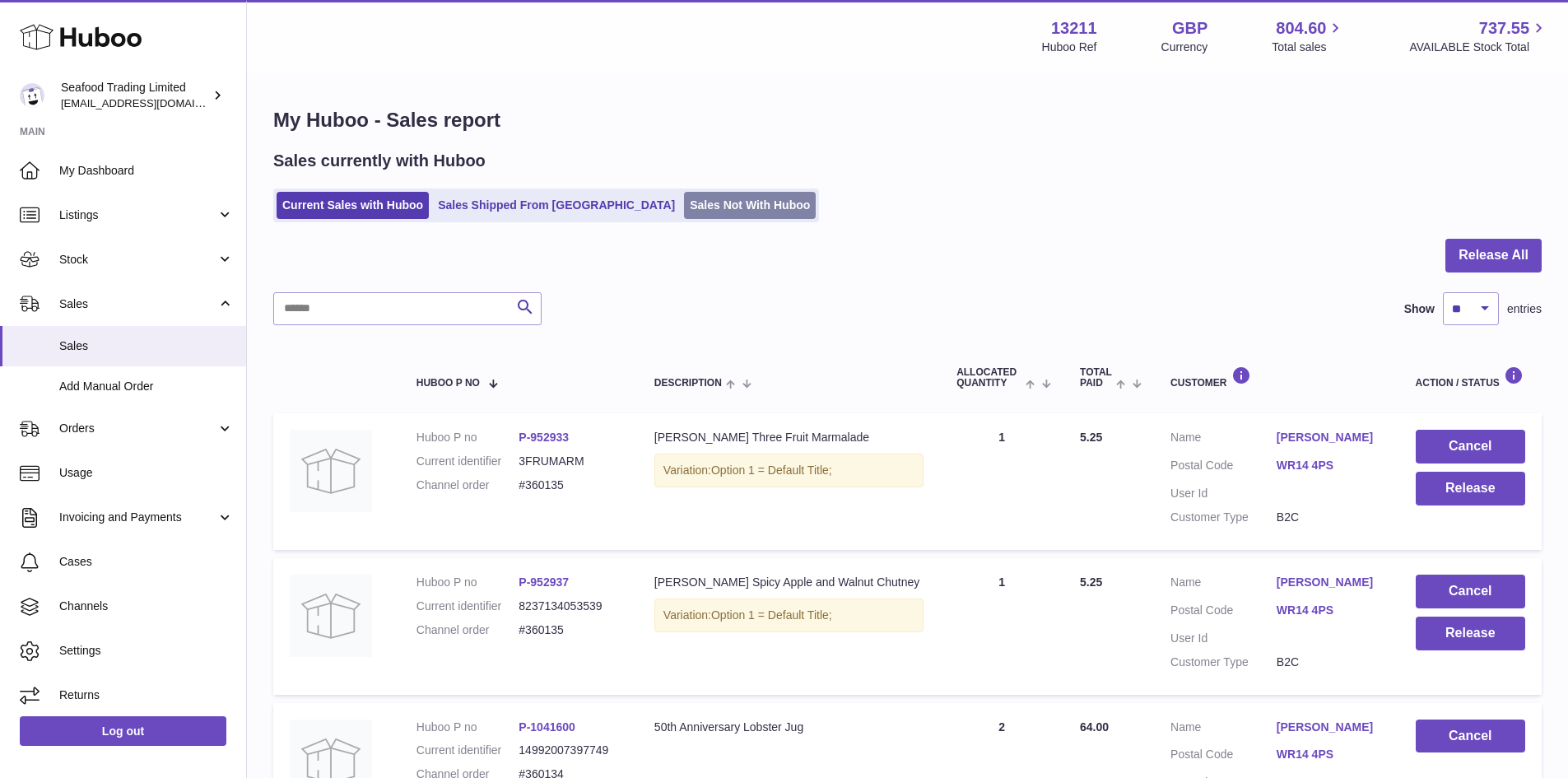
click at [694, 203] on link "Sales Not With Huboo" at bounding box center [749, 205] width 131 height 27
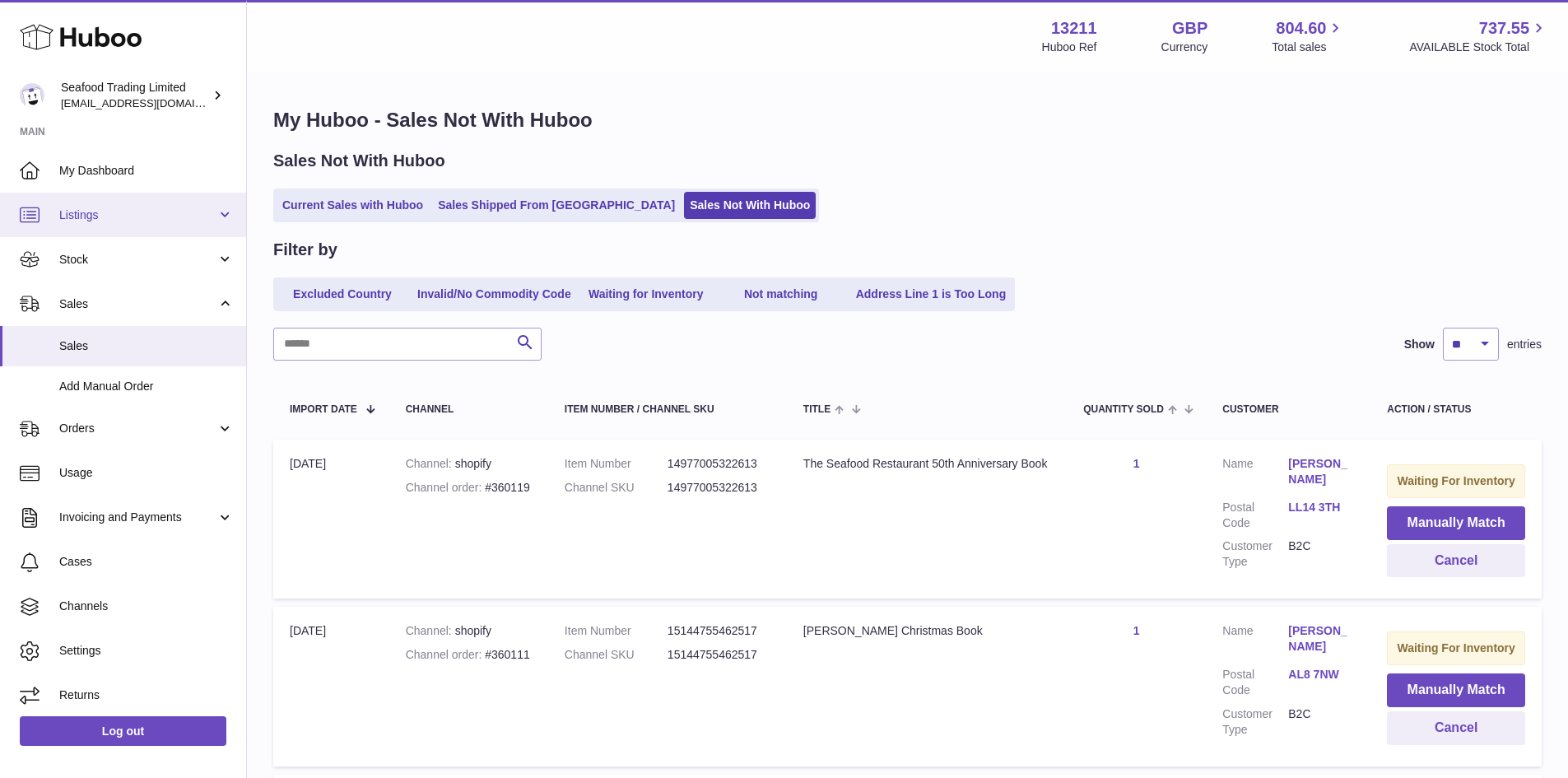
click at [90, 216] on span "Listings" at bounding box center [138, 215] width 157 height 16
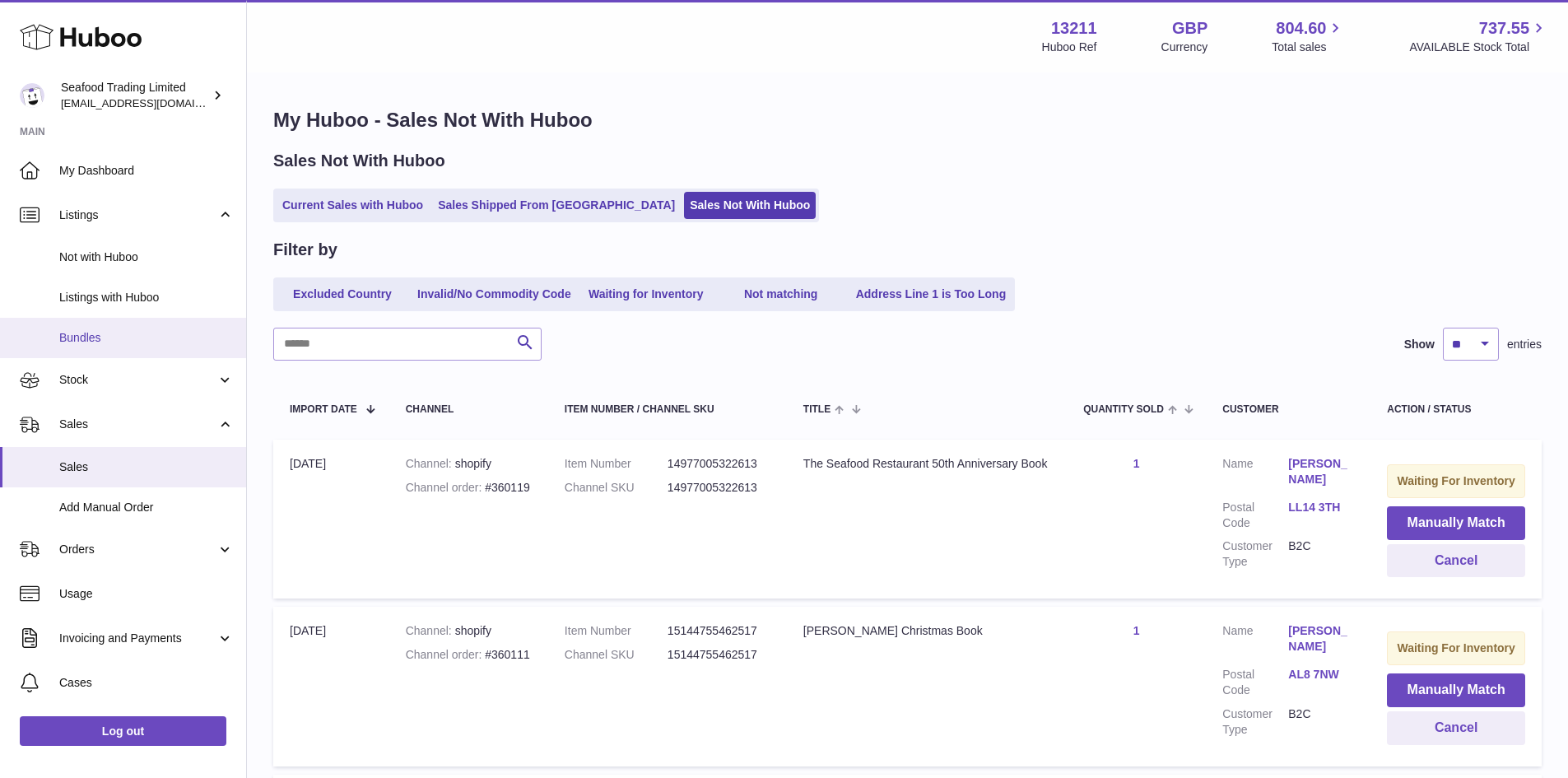
click at [93, 343] on span "Bundles" at bounding box center [146, 338] width 174 height 16
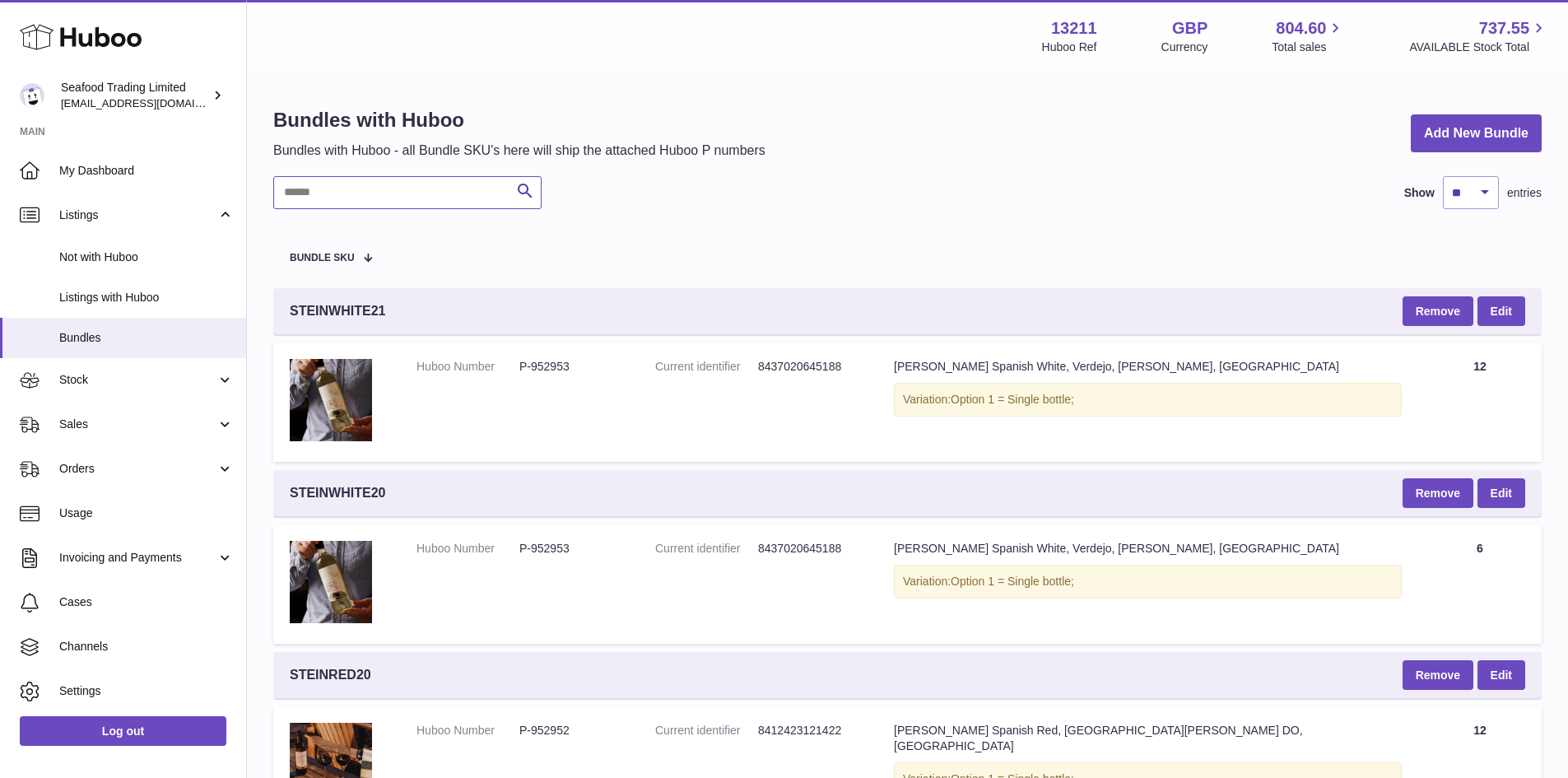
click at [352, 196] on input "text" at bounding box center [407, 192] width 268 height 33
paste input "**********"
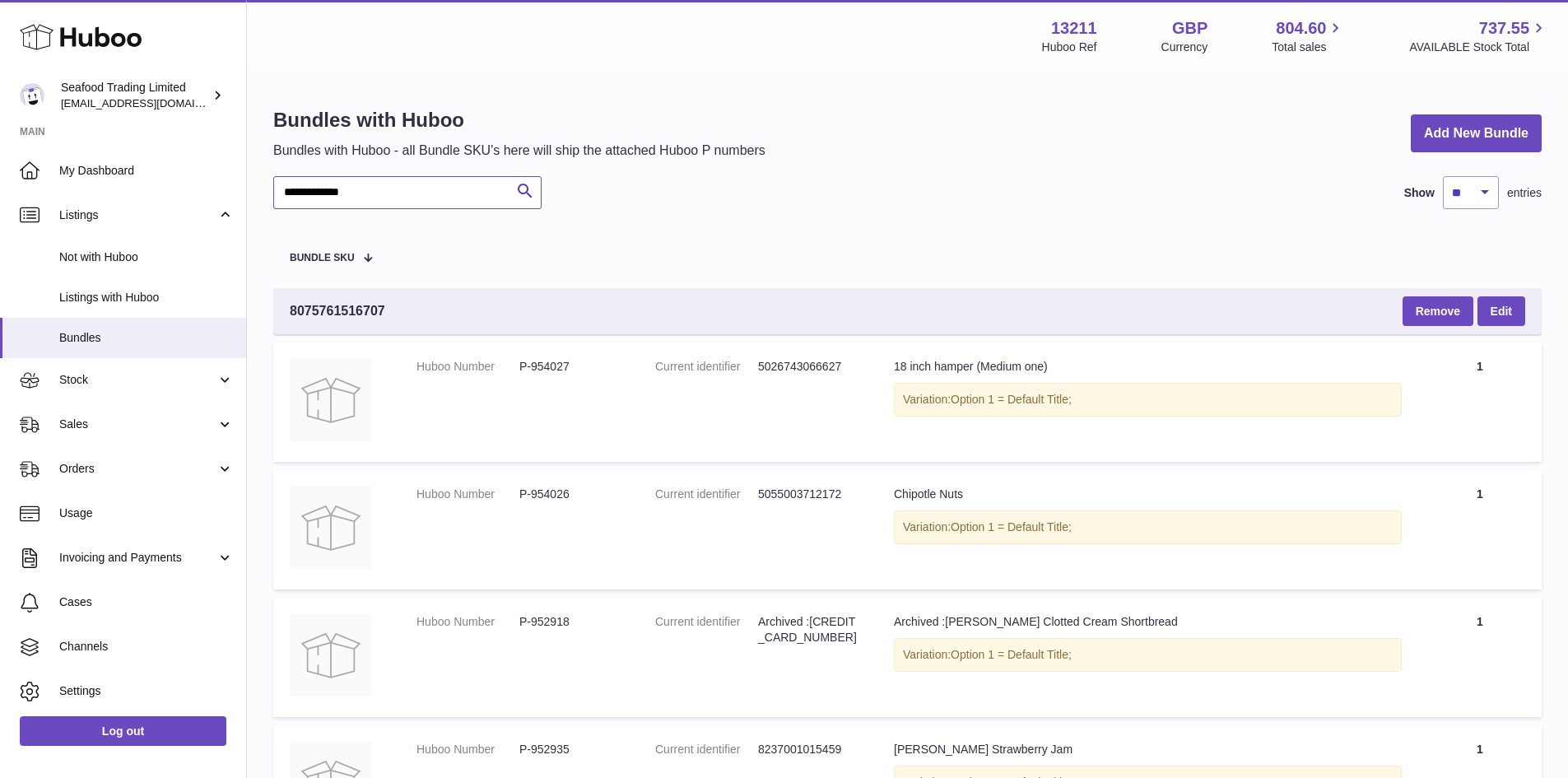
type input "**********"
drag, startPoint x: 397, startPoint y: 184, endPoint x: 280, endPoint y: 176, distance: 117.3
click at [280, 176] on input "**********" at bounding box center [407, 192] width 268 height 33
click at [552, 363] on dd "P-954027" at bounding box center [571, 367] width 103 height 16
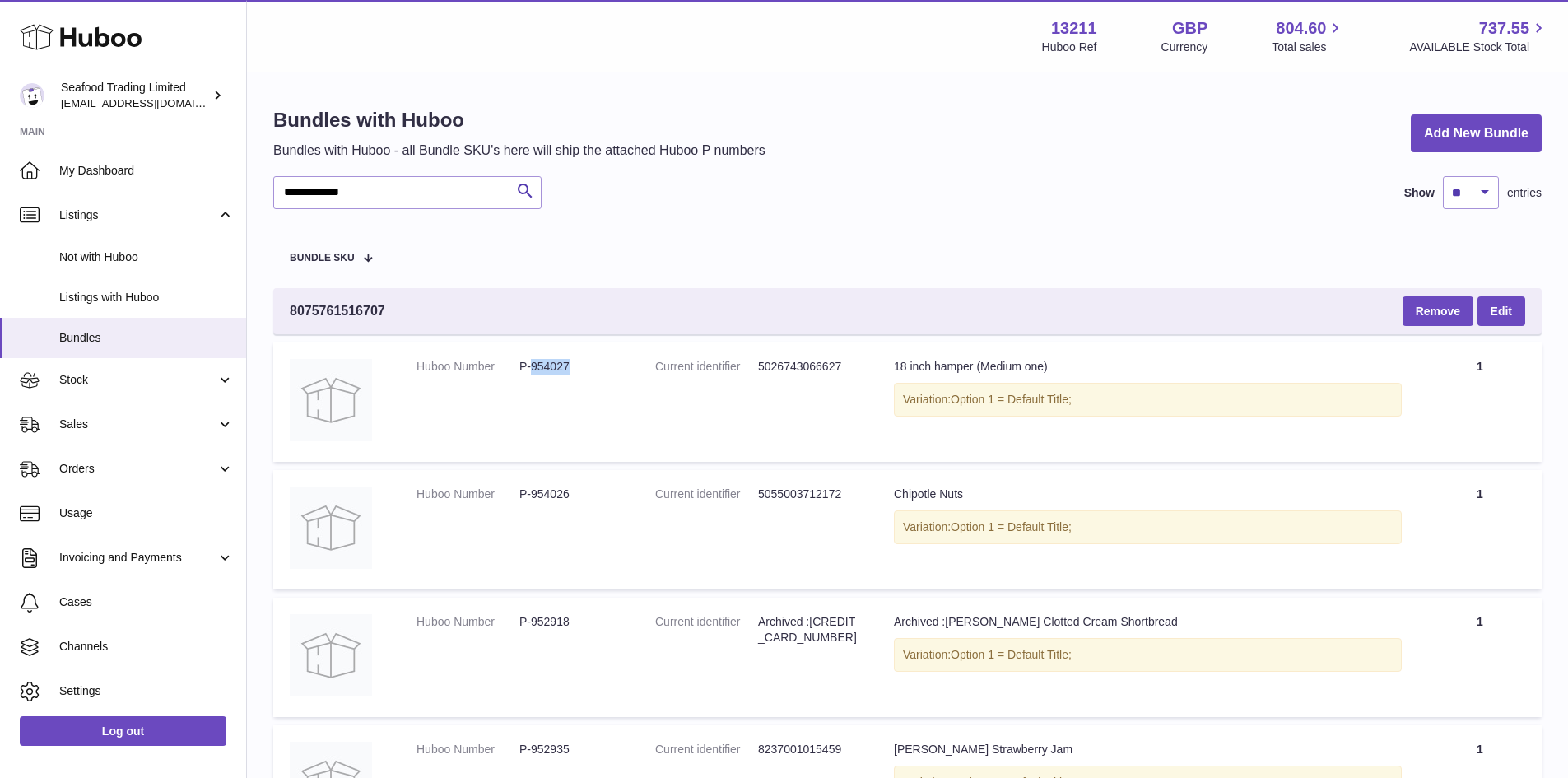
copy dd "954027"
click at [542, 491] on dd "P-954026" at bounding box center [571, 494] width 103 height 16
copy dd "954026"
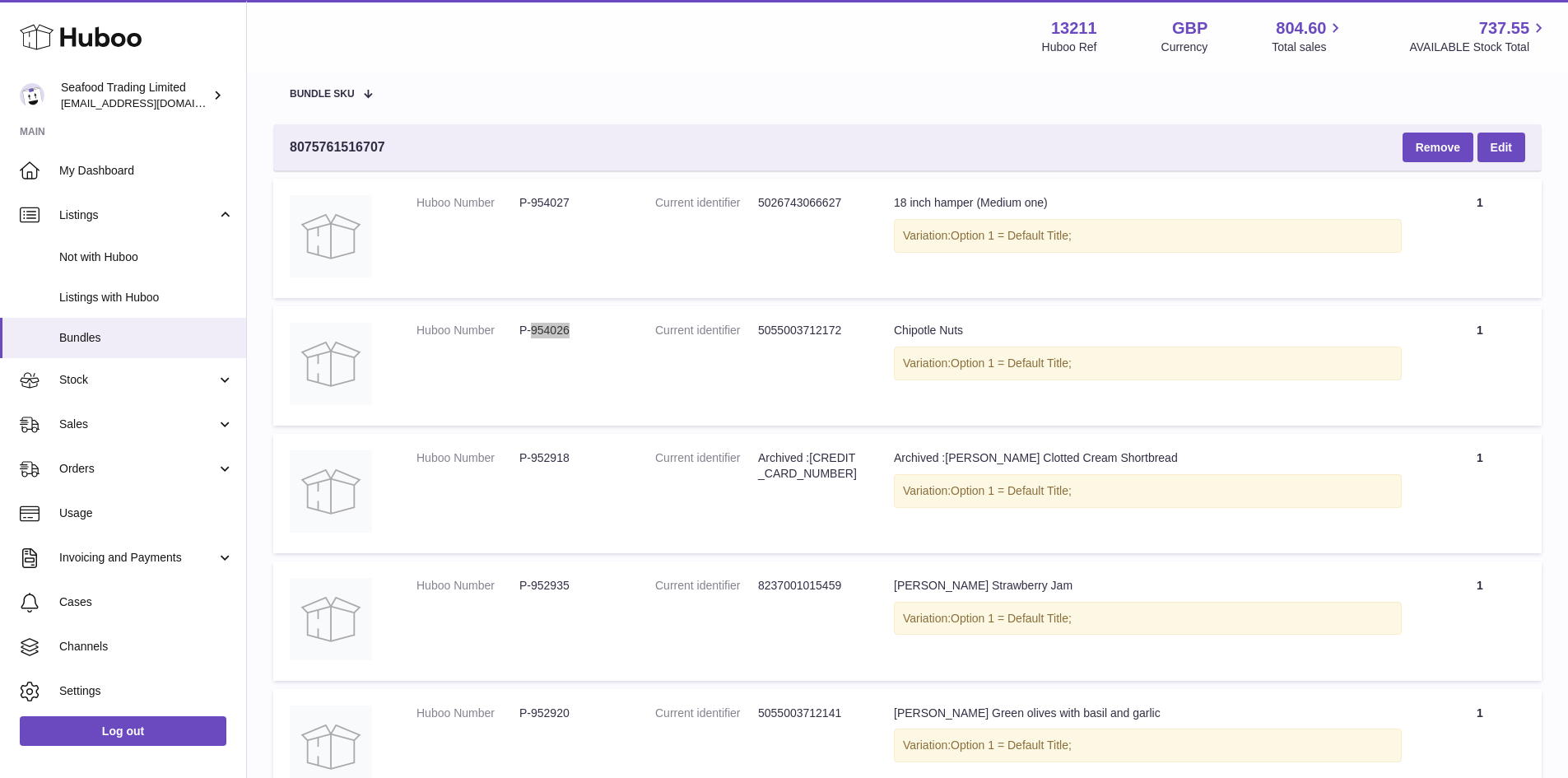
scroll to position [164, 0]
click at [544, 581] on dd "P-952935" at bounding box center [571, 585] width 103 height 16
click at [544, 582] on dd "P-952935" at bounding box center [571, 585] width 103 height 16
copy dd "952935"
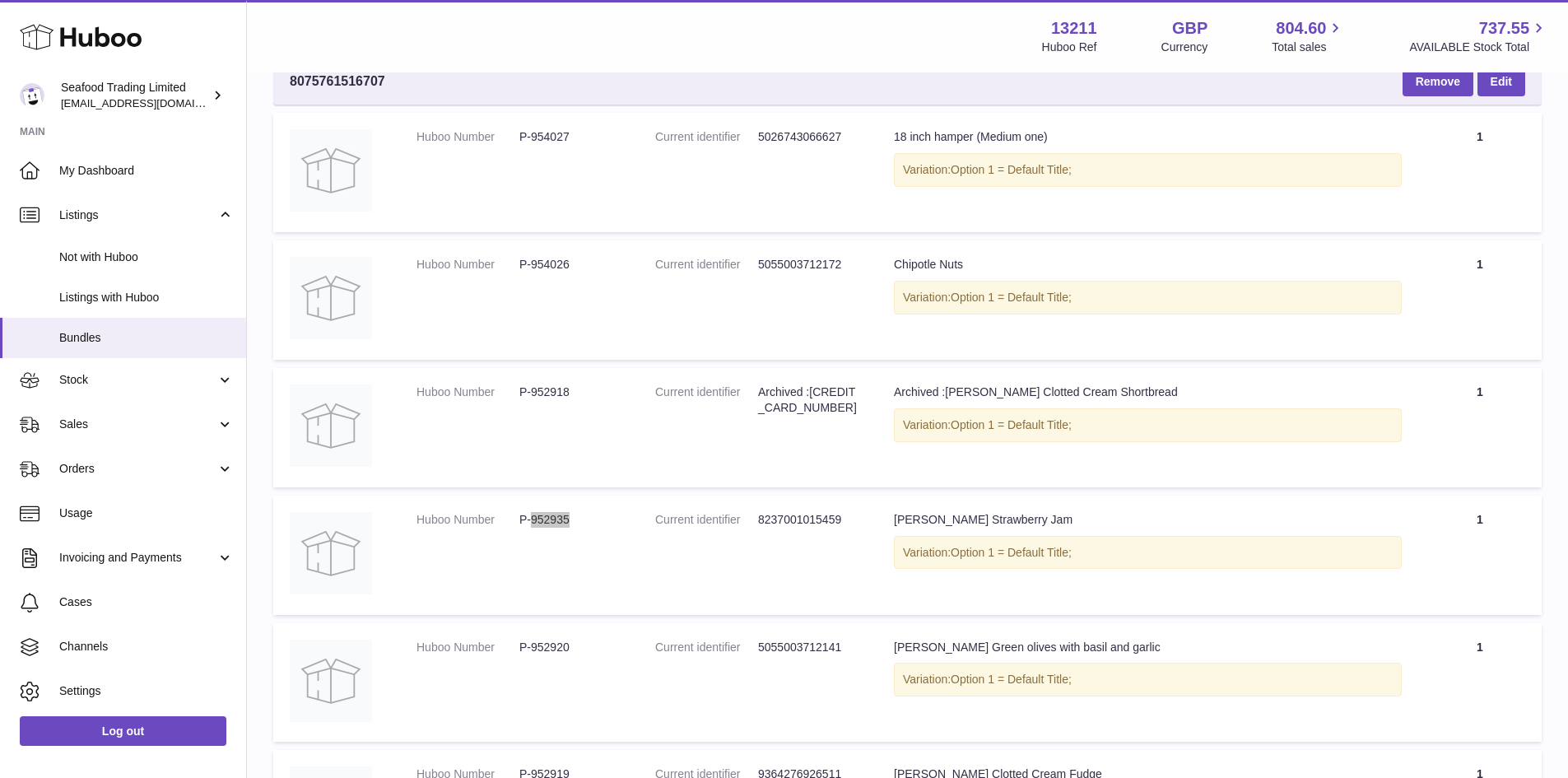
scroll to position [330, 0]
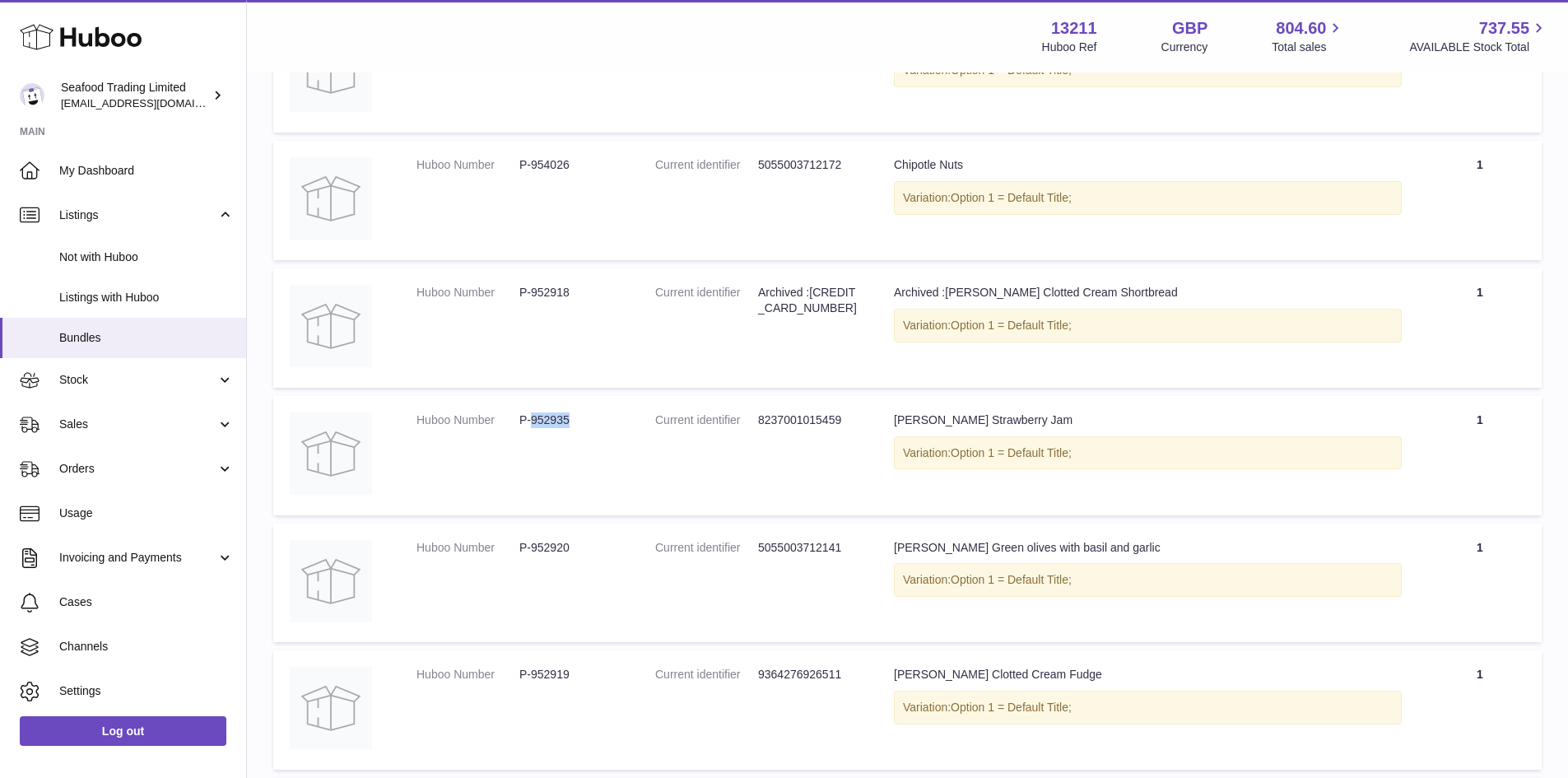
click at [552, 548] on dd "P-952920" at bounding box center [571, 548] width 103 height 16
copy dd "952920"
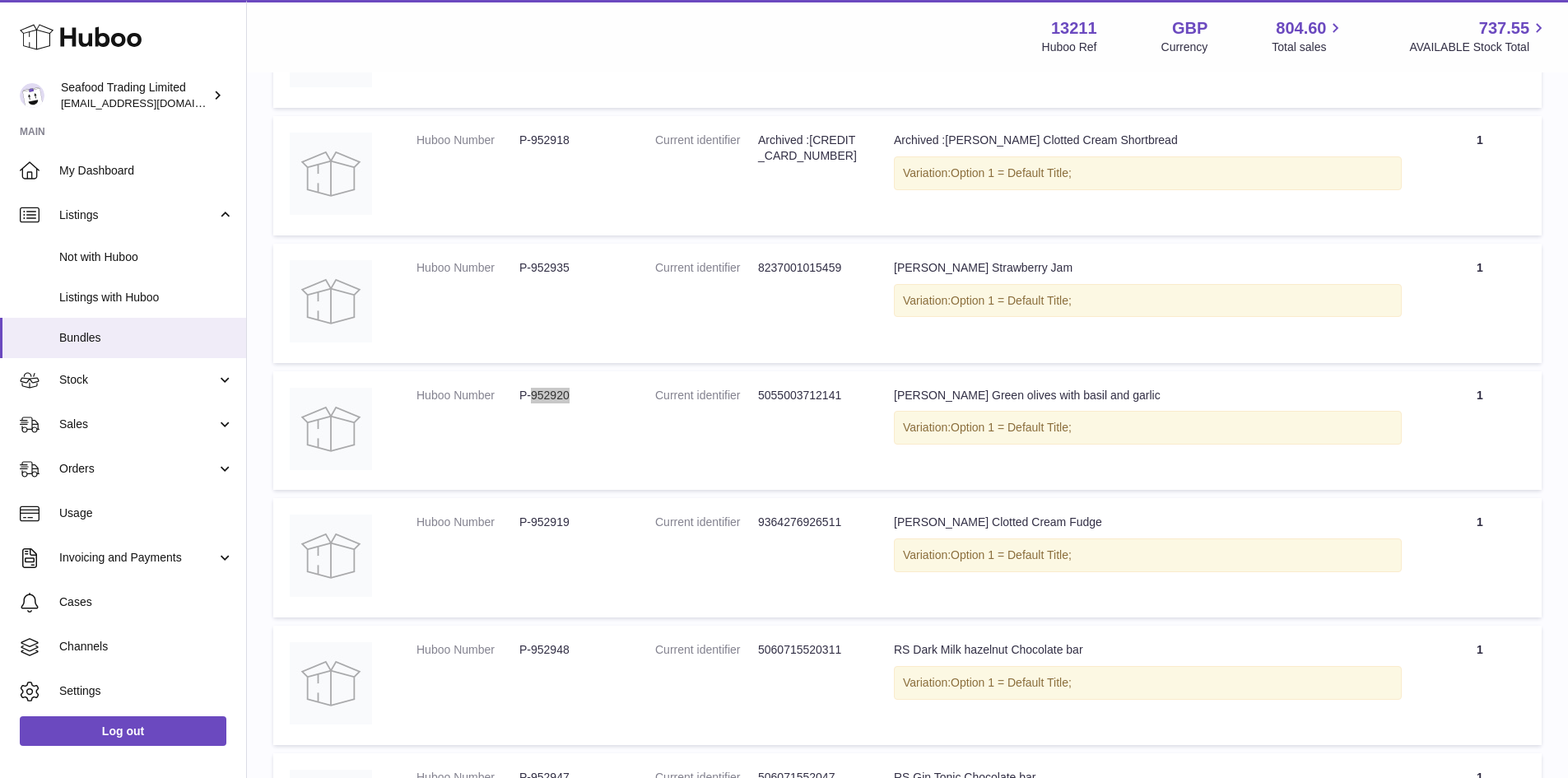
scroll to position [494, 0]
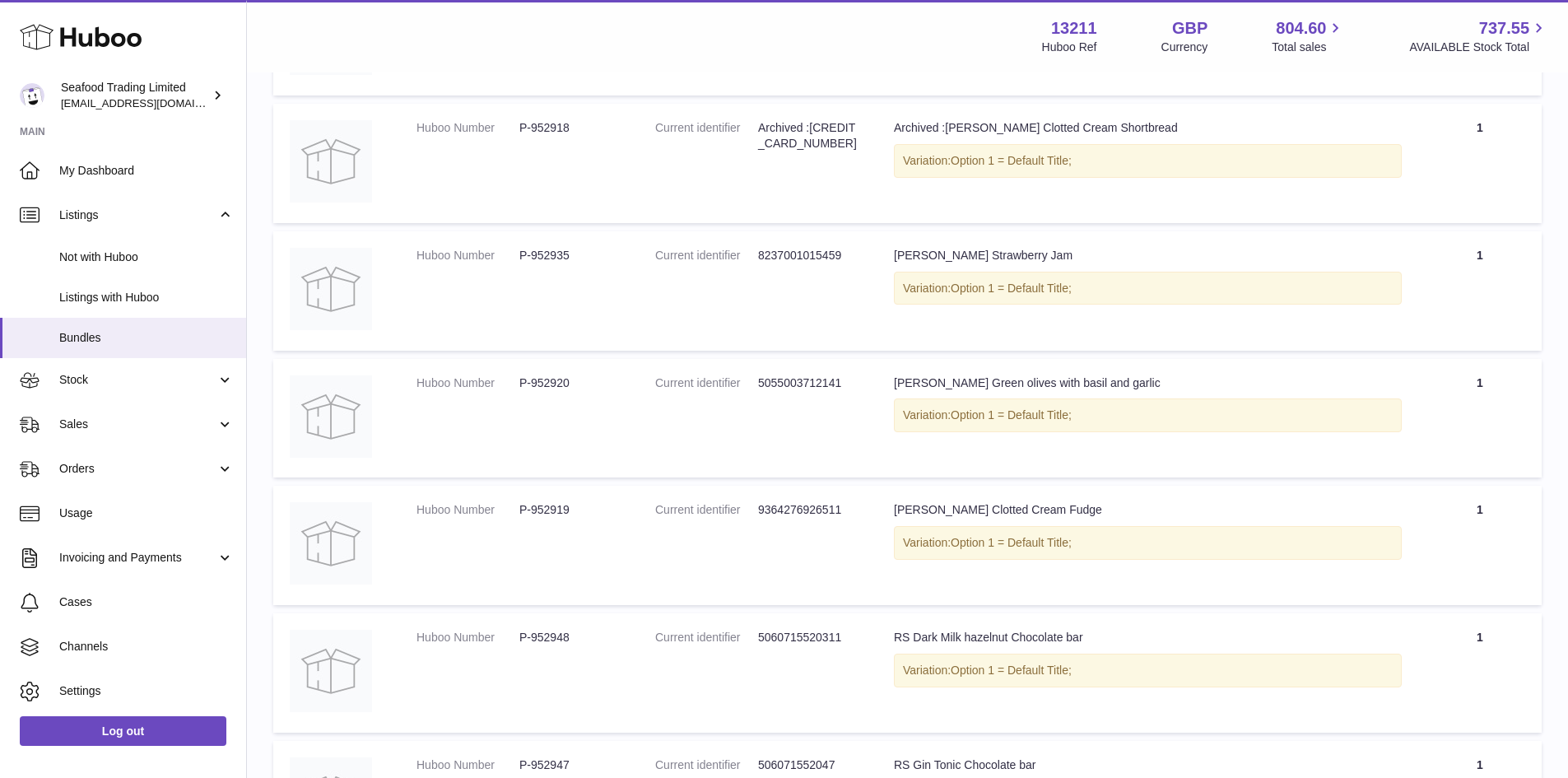
click at [561, 506] on dd "P-952919" at bounding box center [571, 510] width 103 height 16
copy dd "952919"
click at [562, 629] on td "Huboo Number P-952948" at bounding box center [519, 672] width 239 height 120
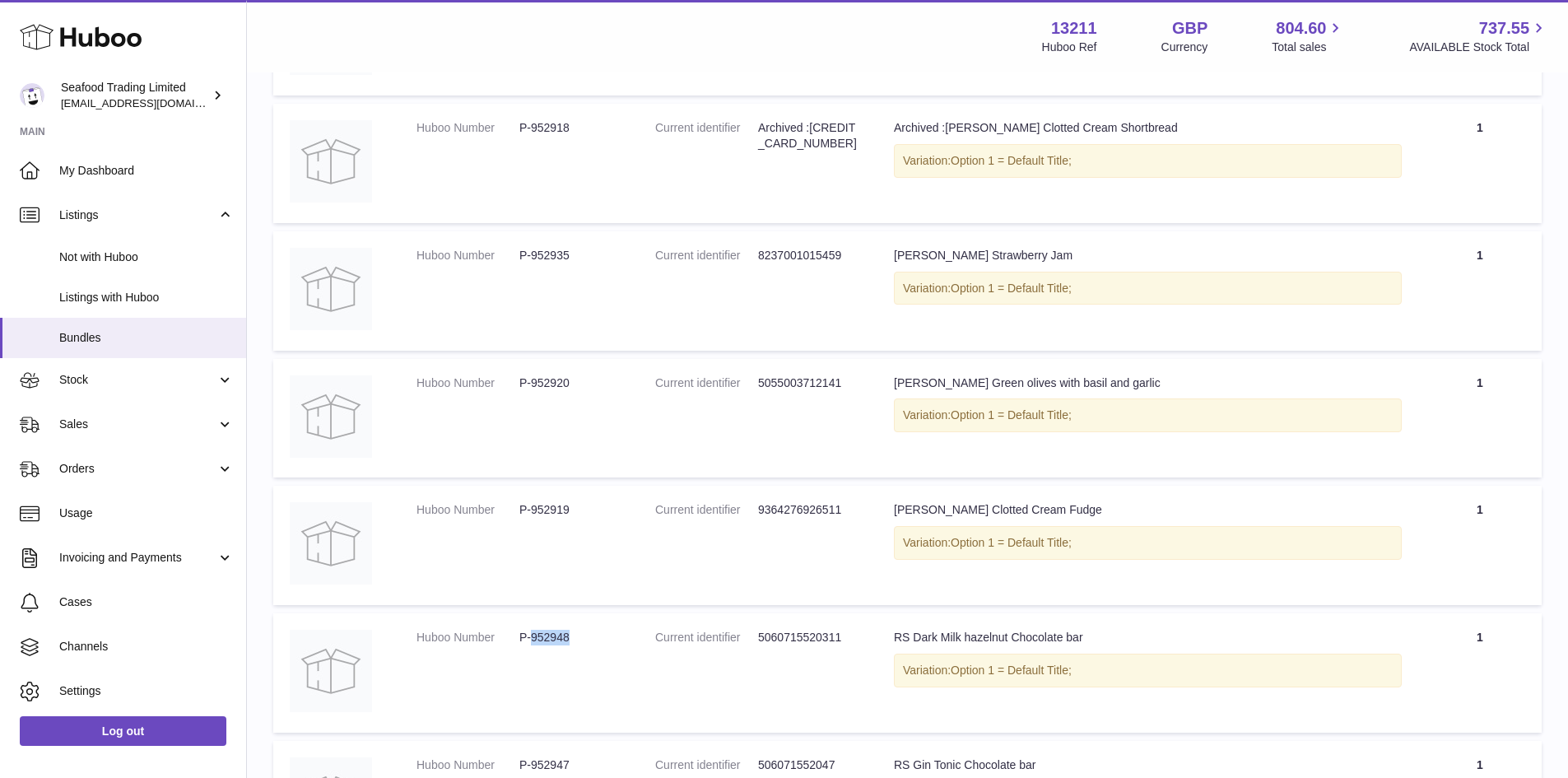
copy dd "952948"
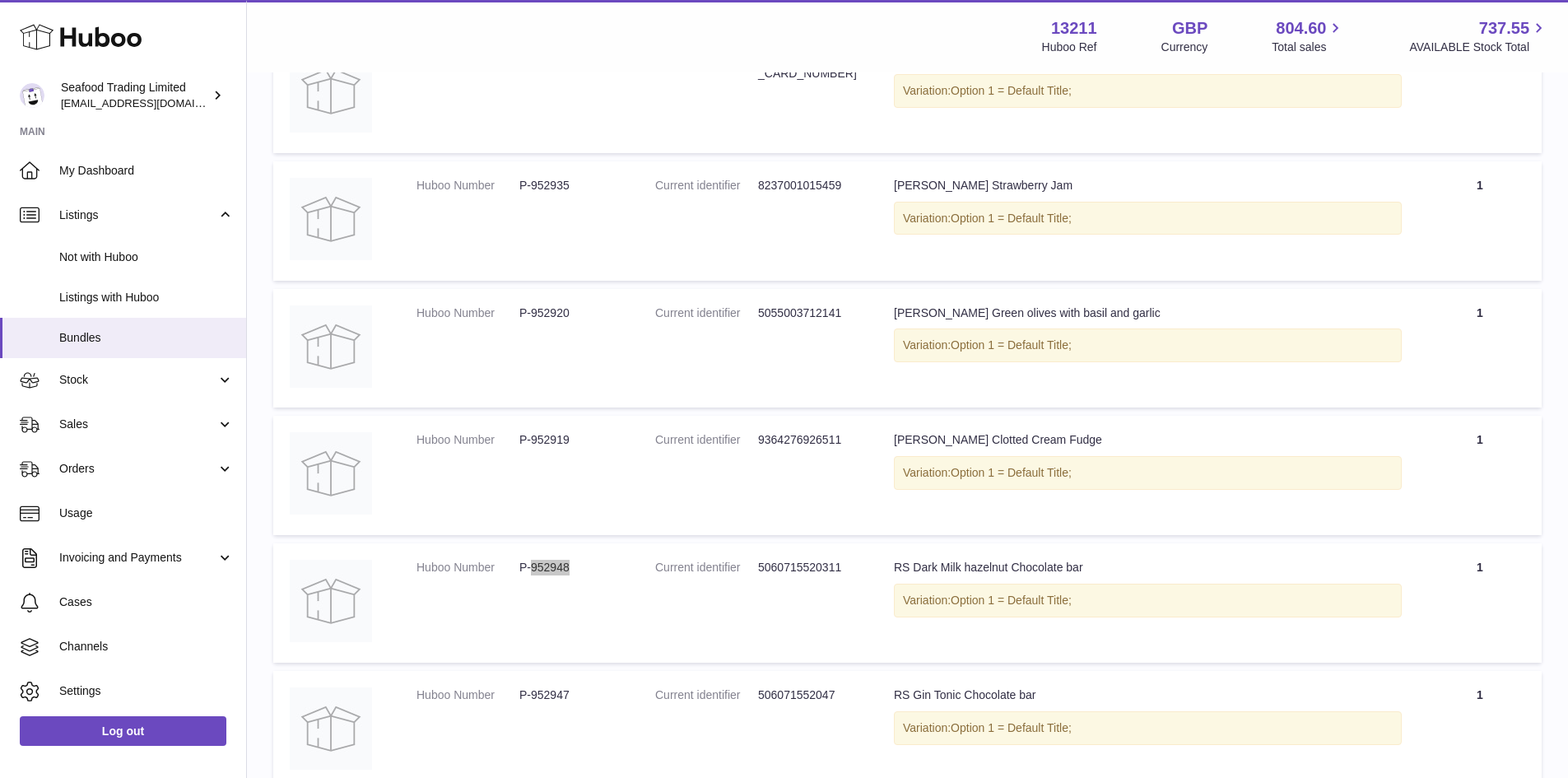
scroll to position [658, 0]
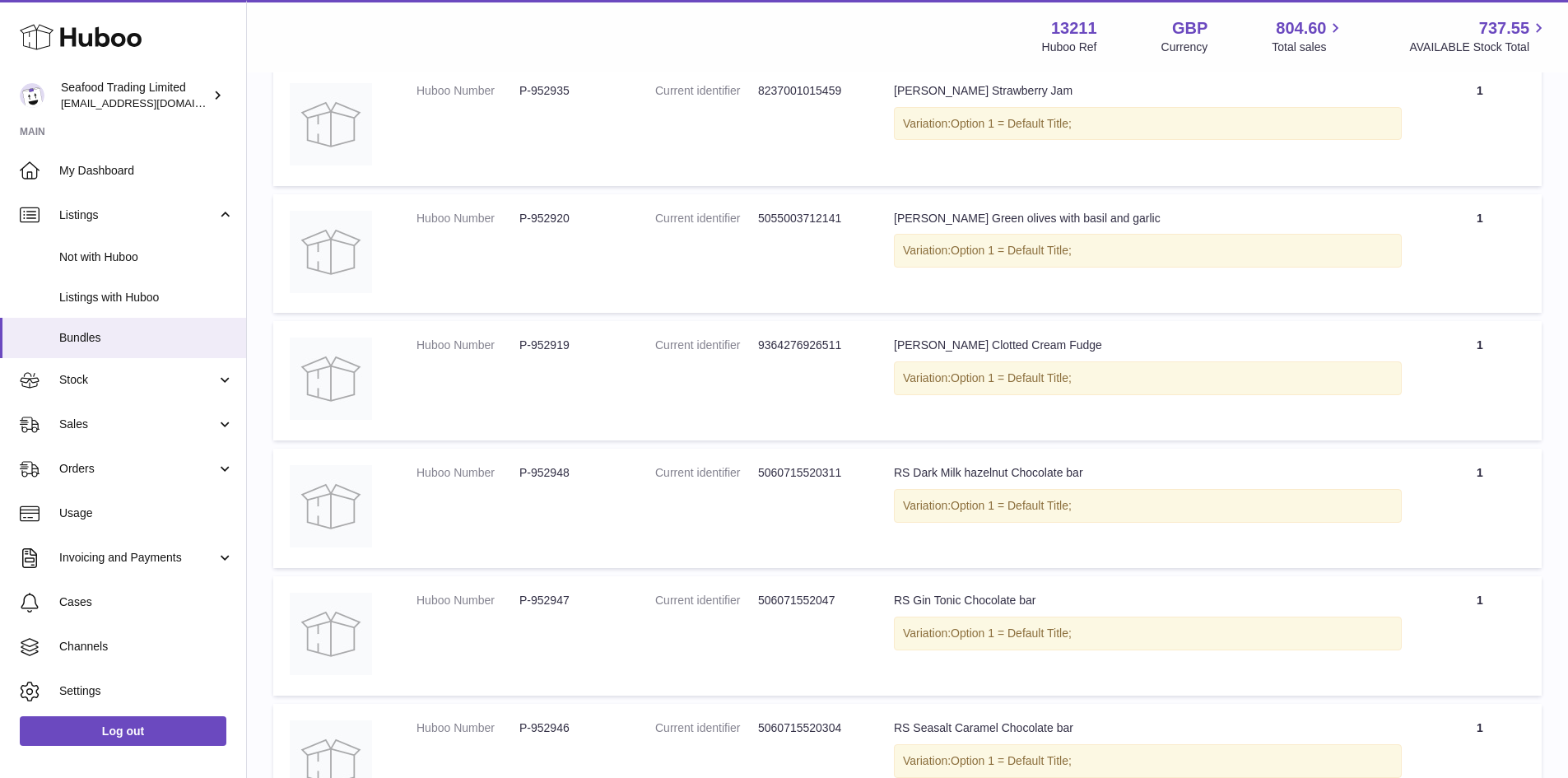
click at [555, 603] on dd "P-952947" at bounding box center [571, 600] width 103 height 16
copy dd "952947"
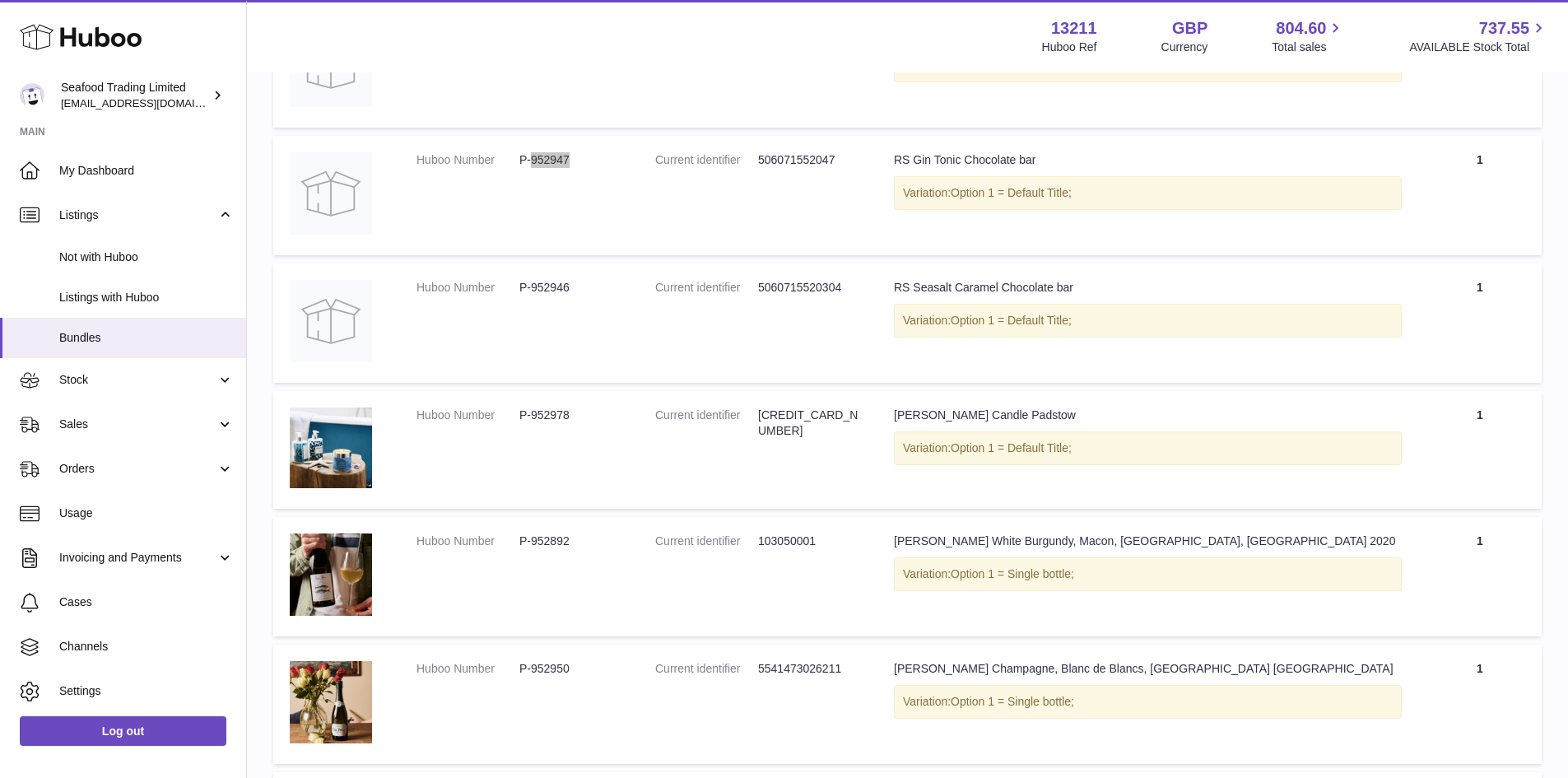
scroll to position [1070, 0]
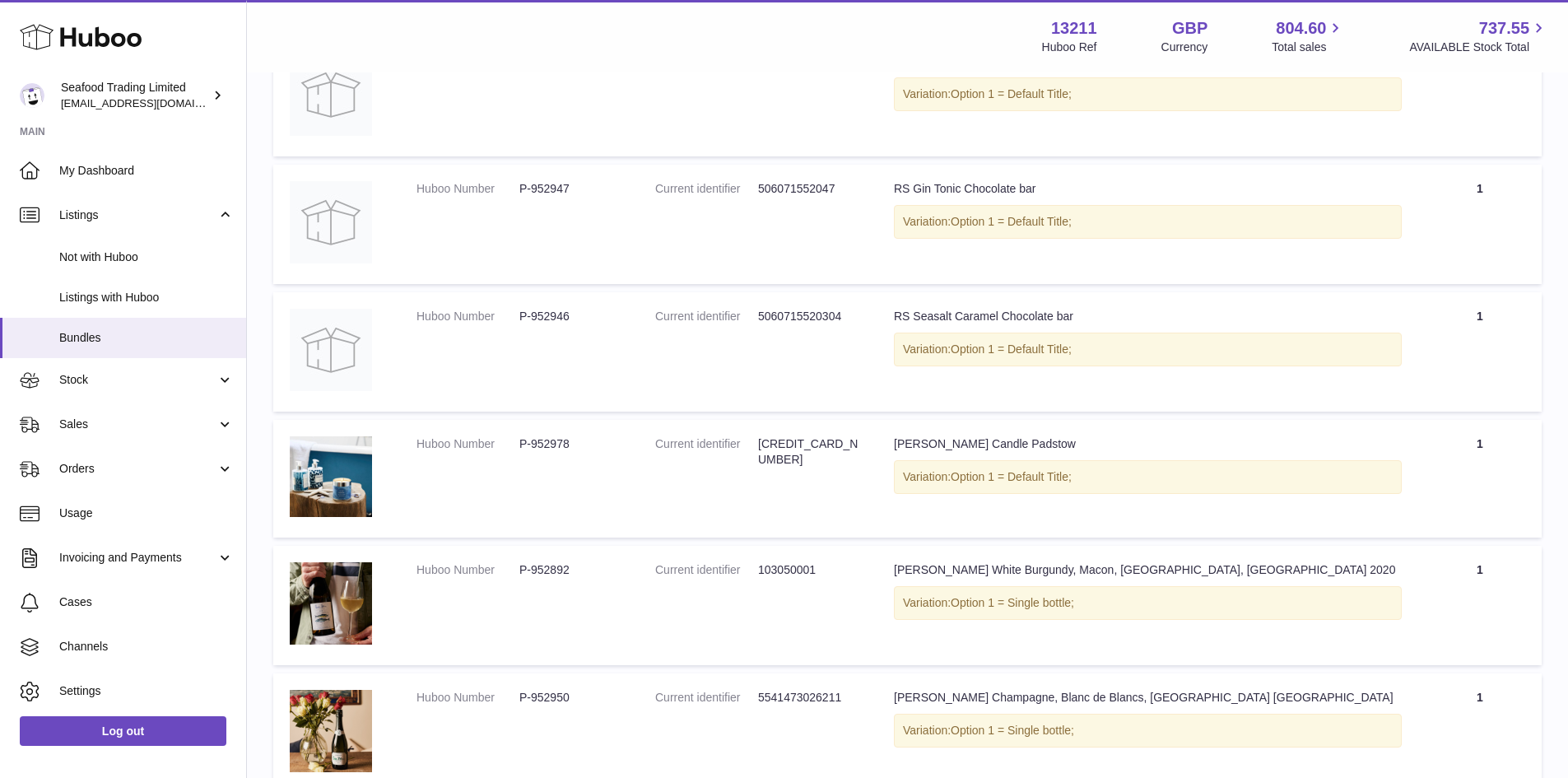
click at [558, 321] on dd "P-952946" at bounding box center [571, 316] width 103 height 16
copy dd "952946"
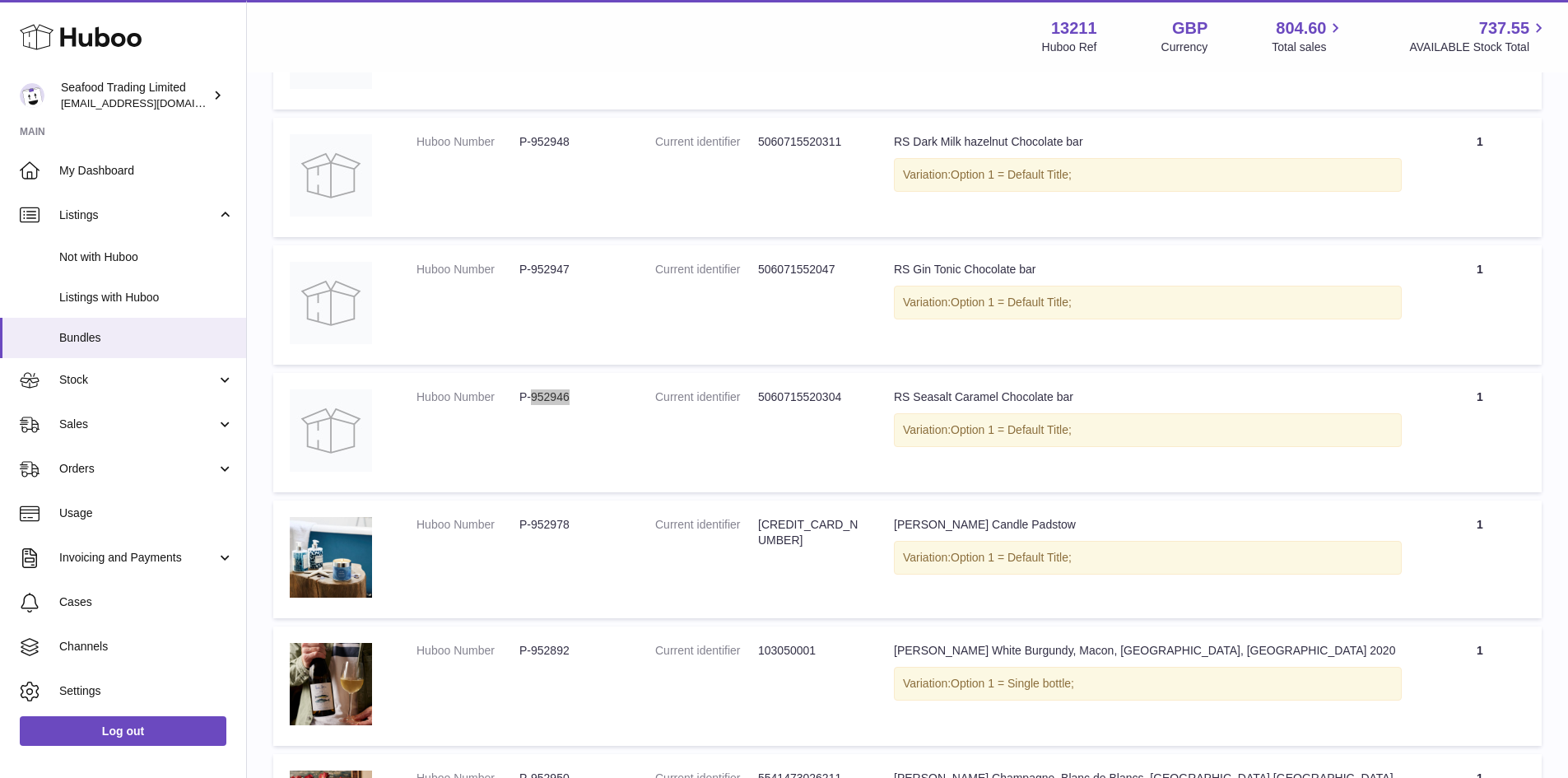
scroll to position [988, 0]
click at [675, 449] on td "Current identifier 5060715520304" at bounding box center [757, 434] width 239 height 120
click at [561, 395] on dd "P-952946" at bounding box center [571, 398] width 103 height 16
copy dd "952946"
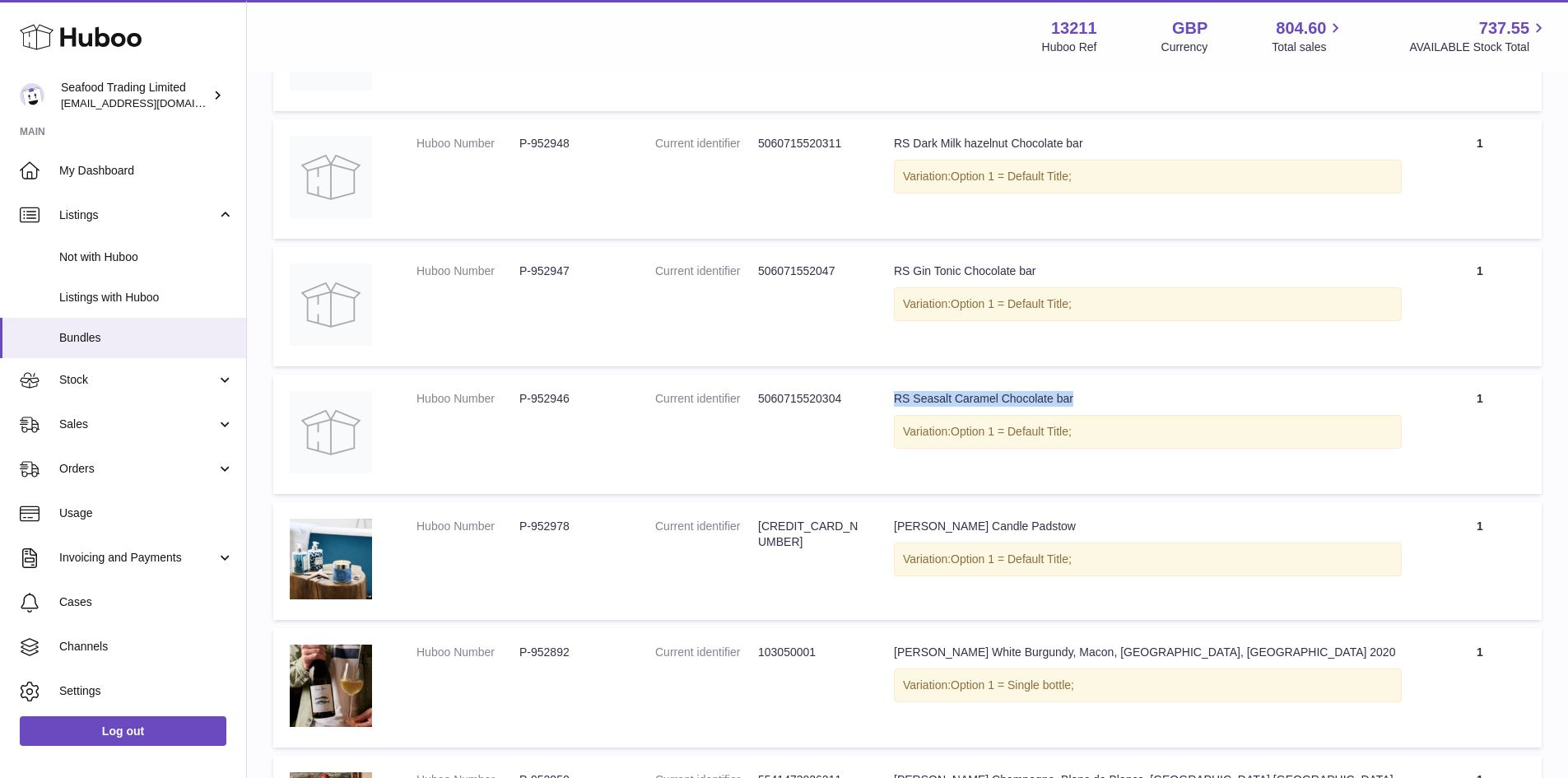
drag, startPoint x: 1082, startPoint y: 396, endPoint x: 891, endPoint y: 394, distance: 191.0
click at [891, 394] on td "Title RS Seasalt Caramel Chocolate bar Variation: Option 1 = Default Title;" at bounding box center [1147, 434] width 541 height 120
copy div "RS Seasalt Caramel Chocolate bar"
click at [540, 524] on dd "P-952978" at bounding box center [571, 526] width 103 height 16
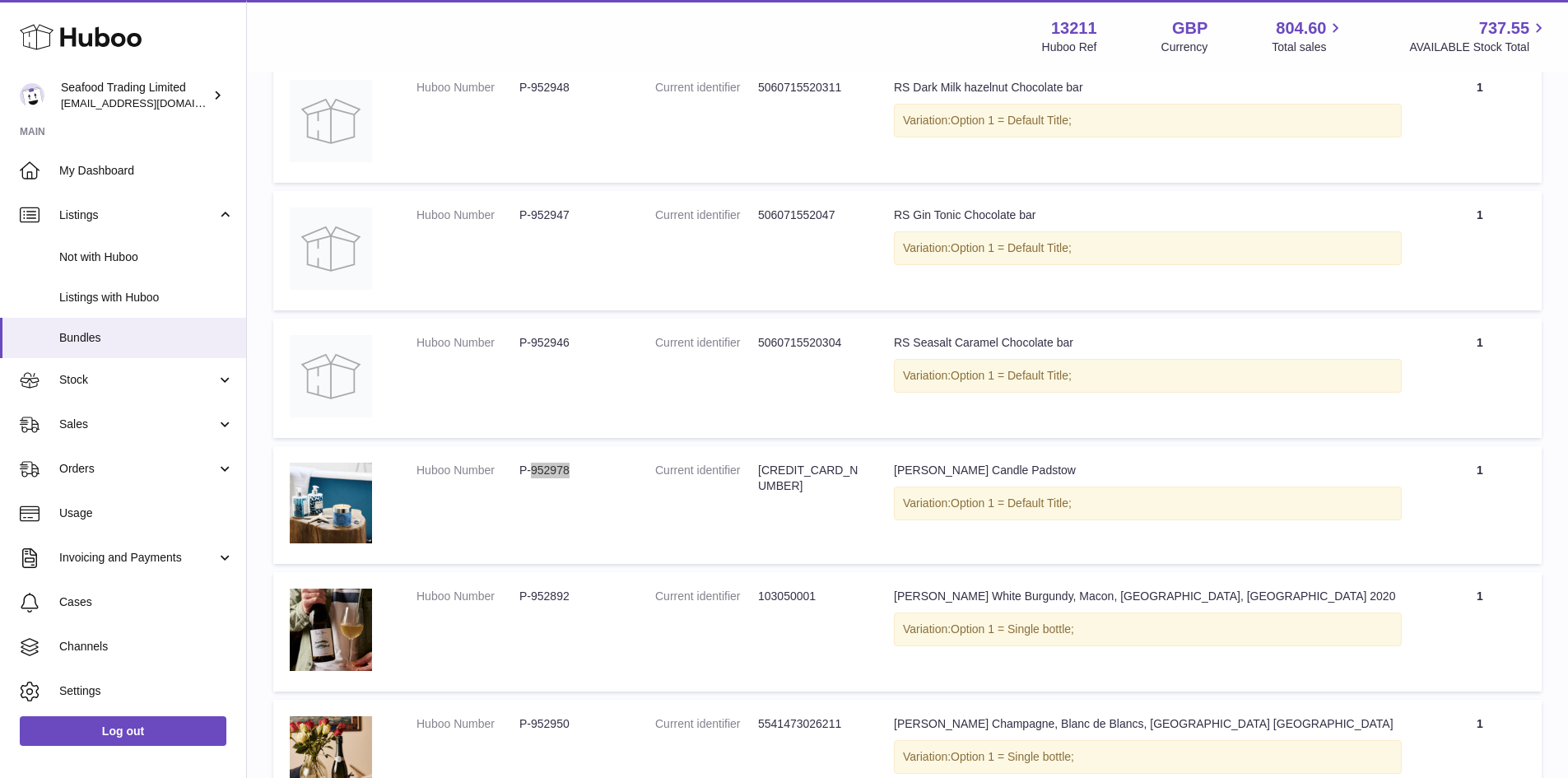
scroll to position [1152, 0]
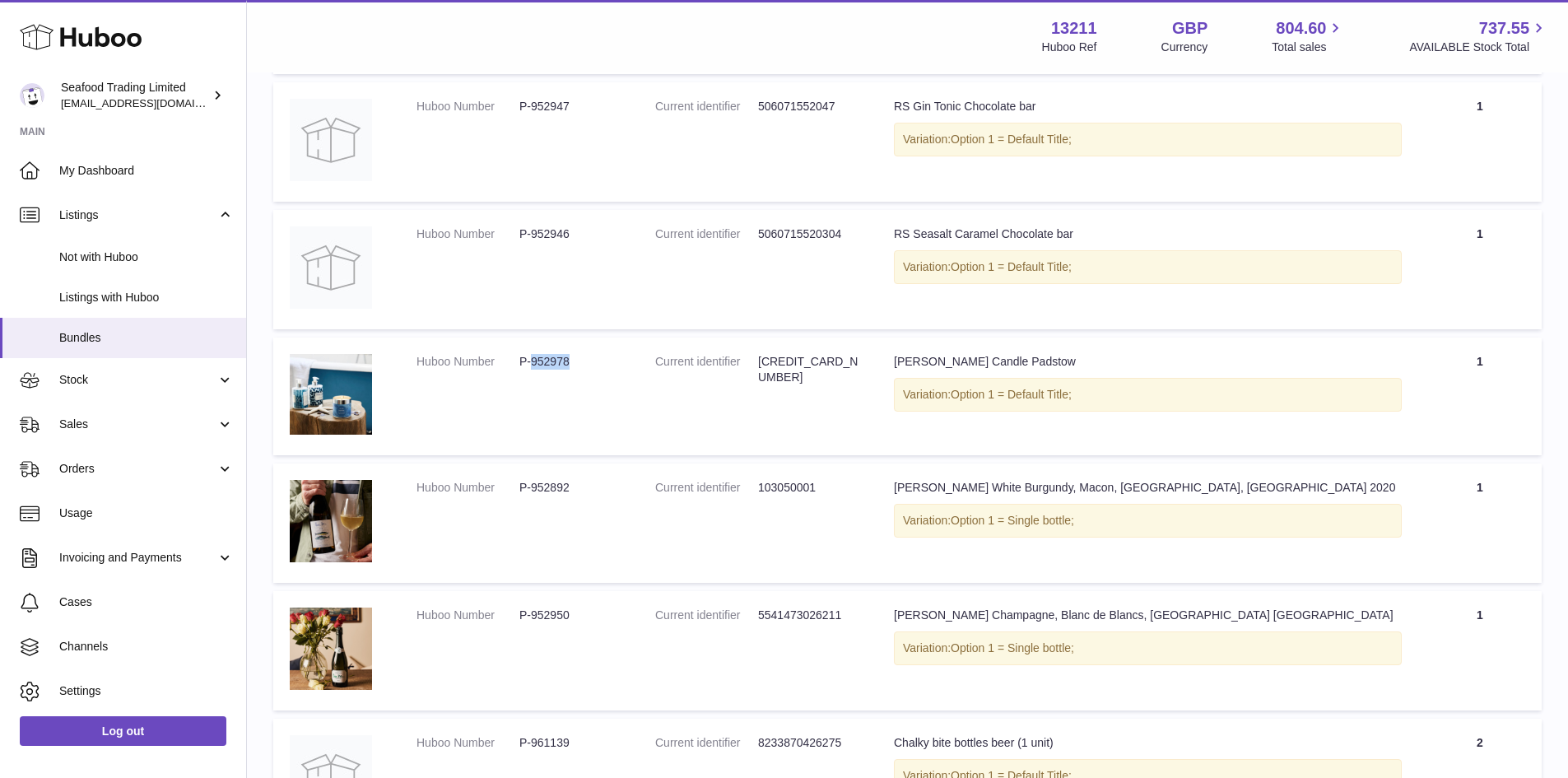
click at [550, 489] on dd "P-952892" at bounding box center [571, 487] width 103 height 16
click at [556, 610] on dd "P-952950" at bounding box center [571, 615] width 103 height 16
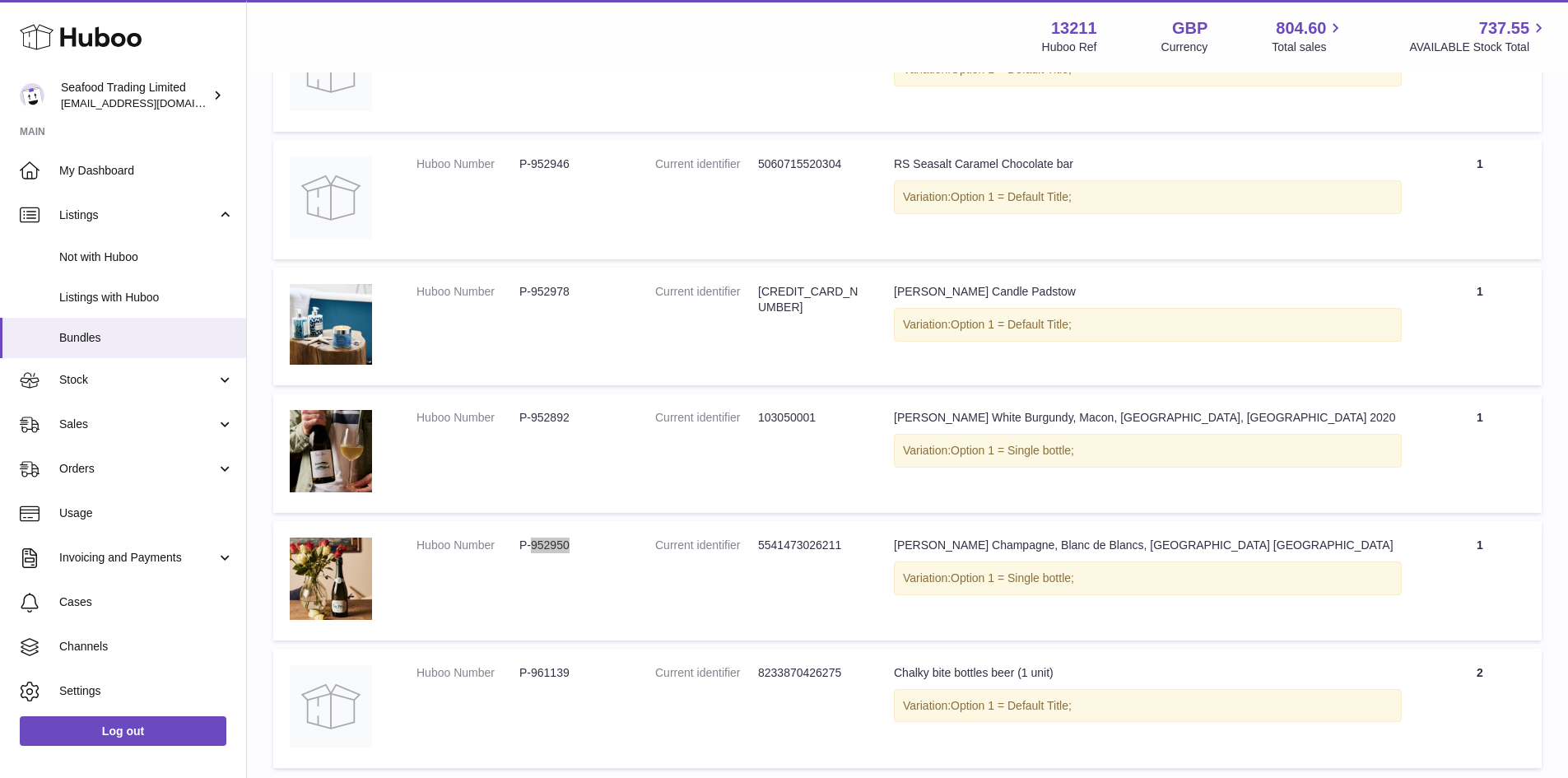
scroll to position [1317, 0]
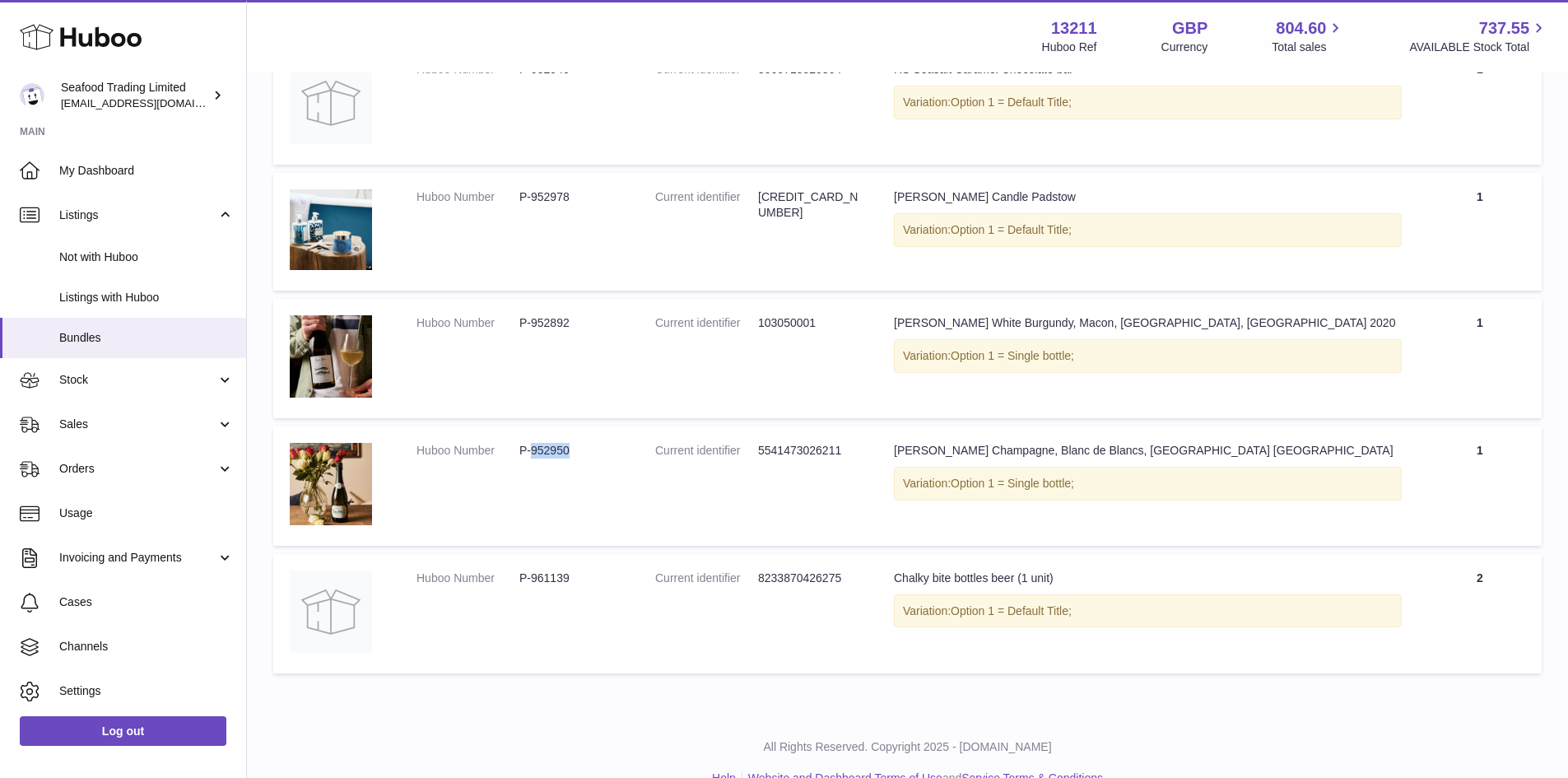
click at [558, 587] on dl "Huboo Number P-961139" at bounding box center [519, 582] width 206 height 24
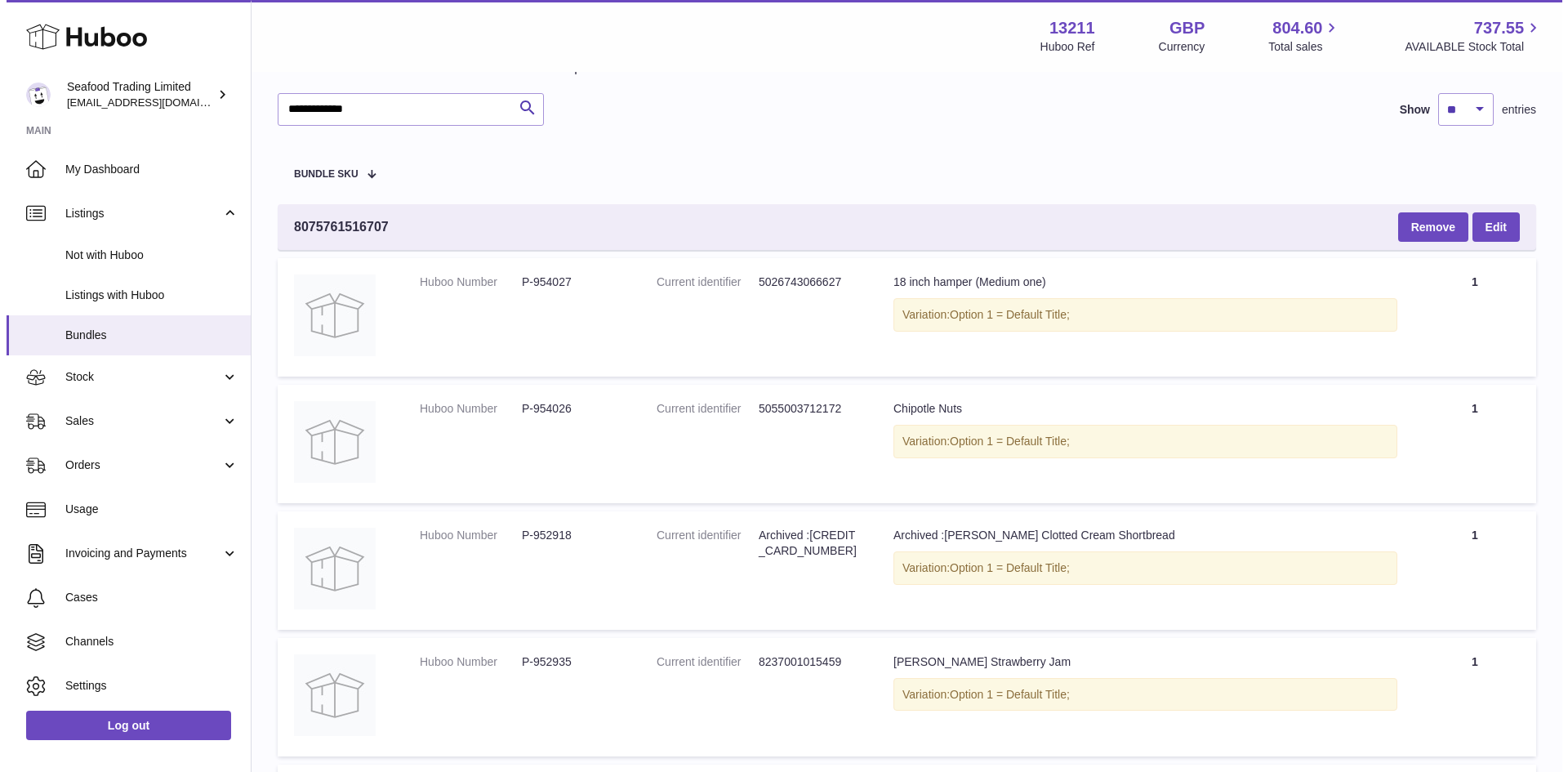
scroll to position [0, 0]
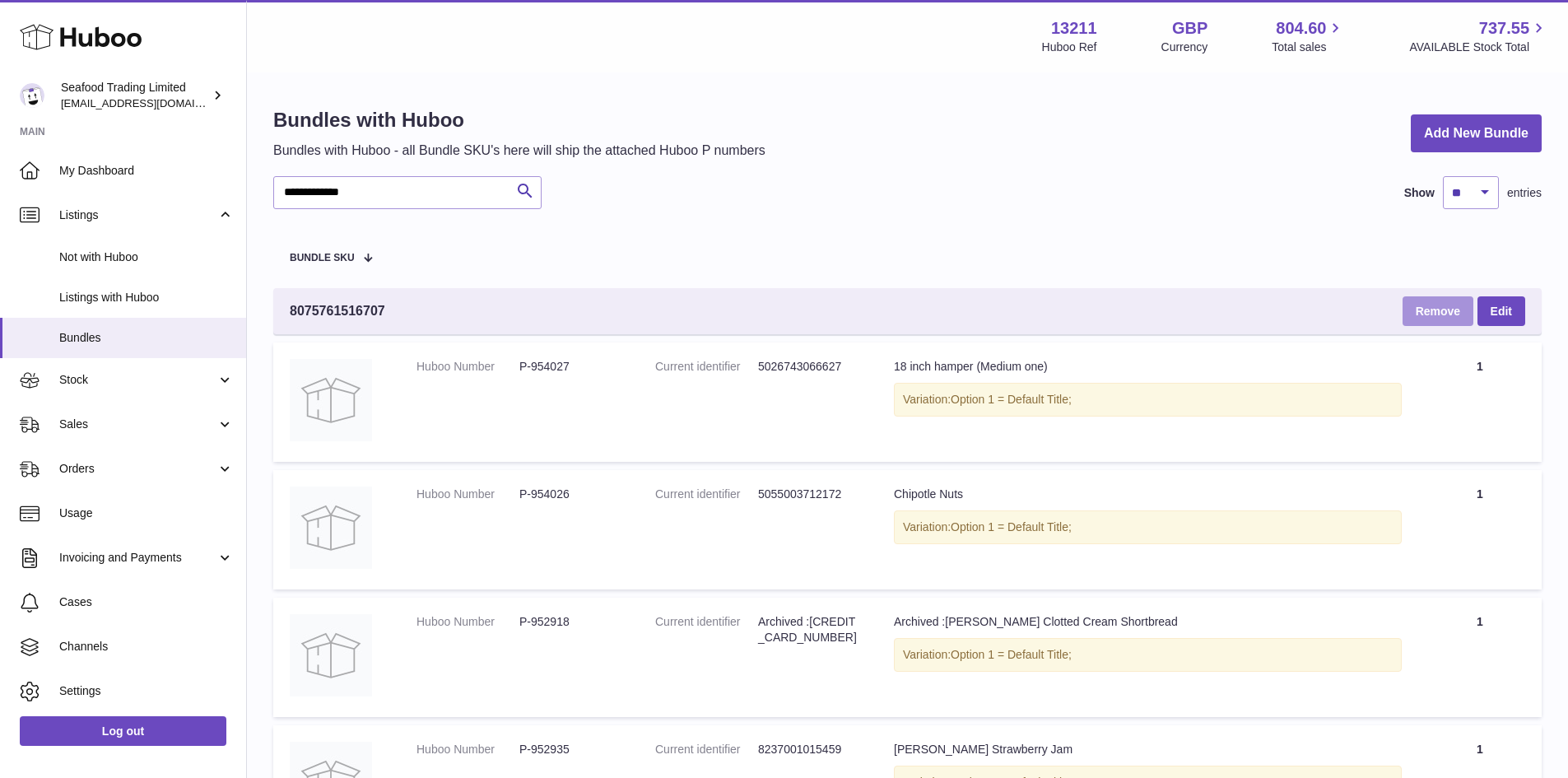
click at [1449, 306] on button "Remove" at bounding box center [1438, 311] width 71 height 30
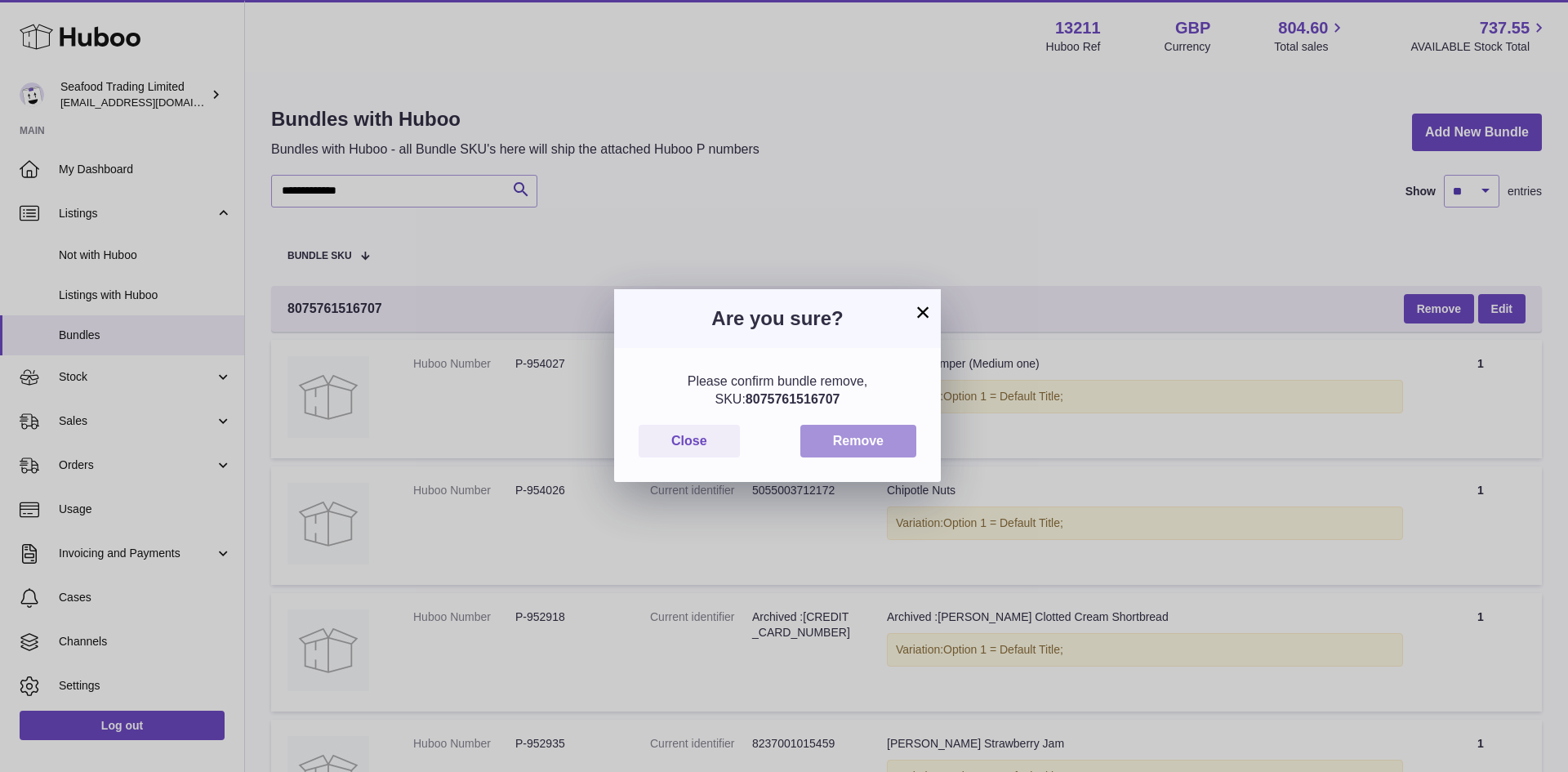
click at [846, 452] on button "Remove" at bounding box center [859, 441] width 116 height 34
